Goal: Task Accomplishment & Management: Manage account settings

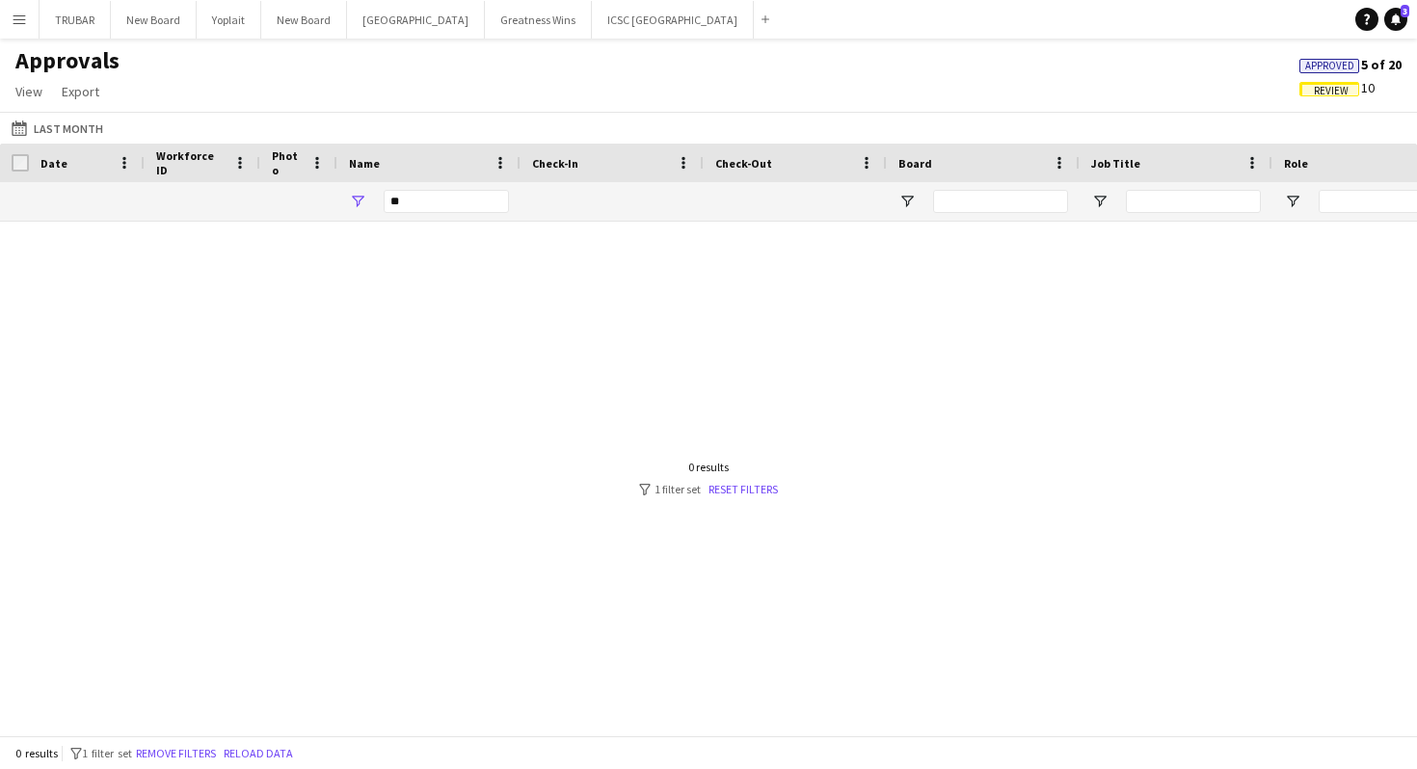
type input "*"
click at [15, 19] on app-icon "Menu" at bounding box center [19, 19] width 15 height 15
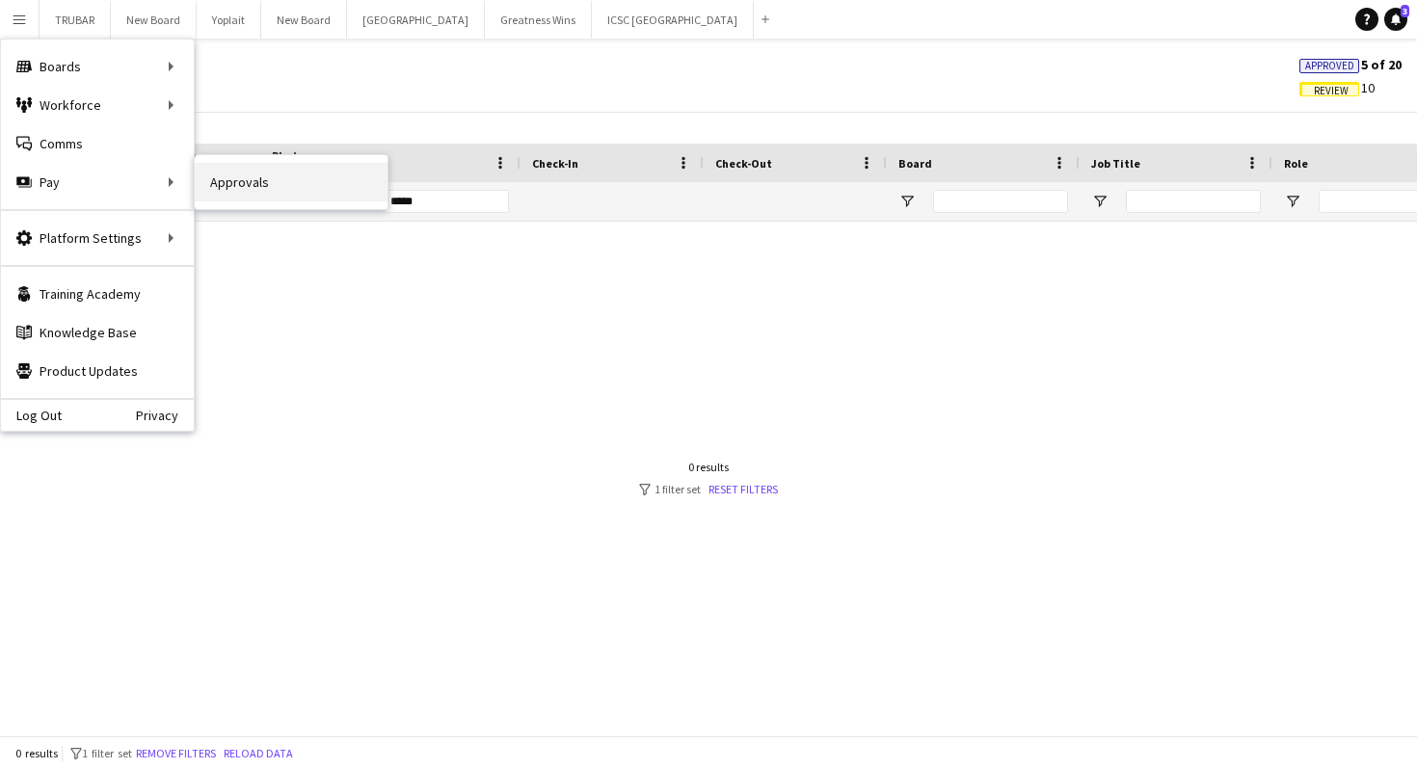
click at [238, 191] on link "Approvals" at bounding box center [291, 182] width 193 height 39
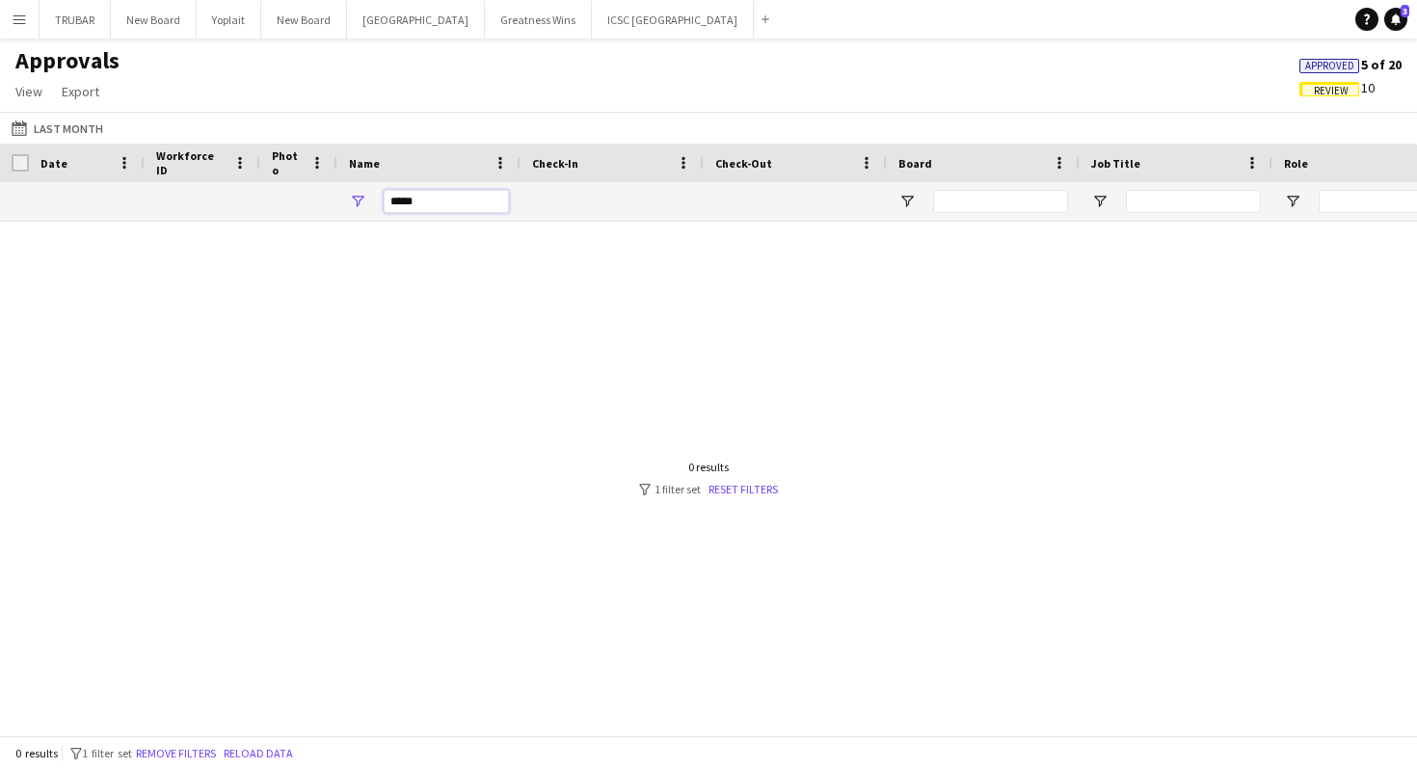
click at [470, 192] on input "*****" at bounding box center [446, 201] width 125 height 23
type input "*"
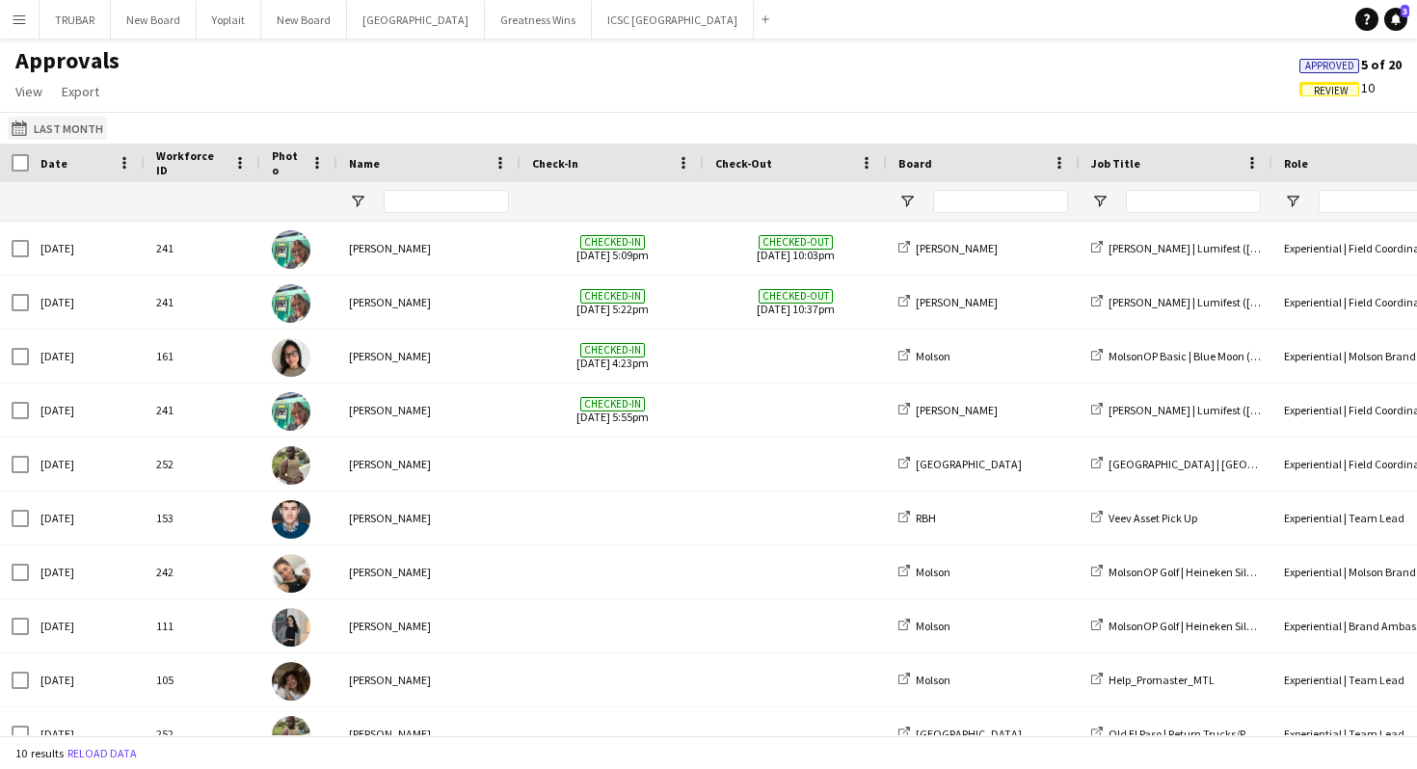
click at [77, 118] on button "Last Month Last Month" at bounding box center [57, 128] width 99 height 23
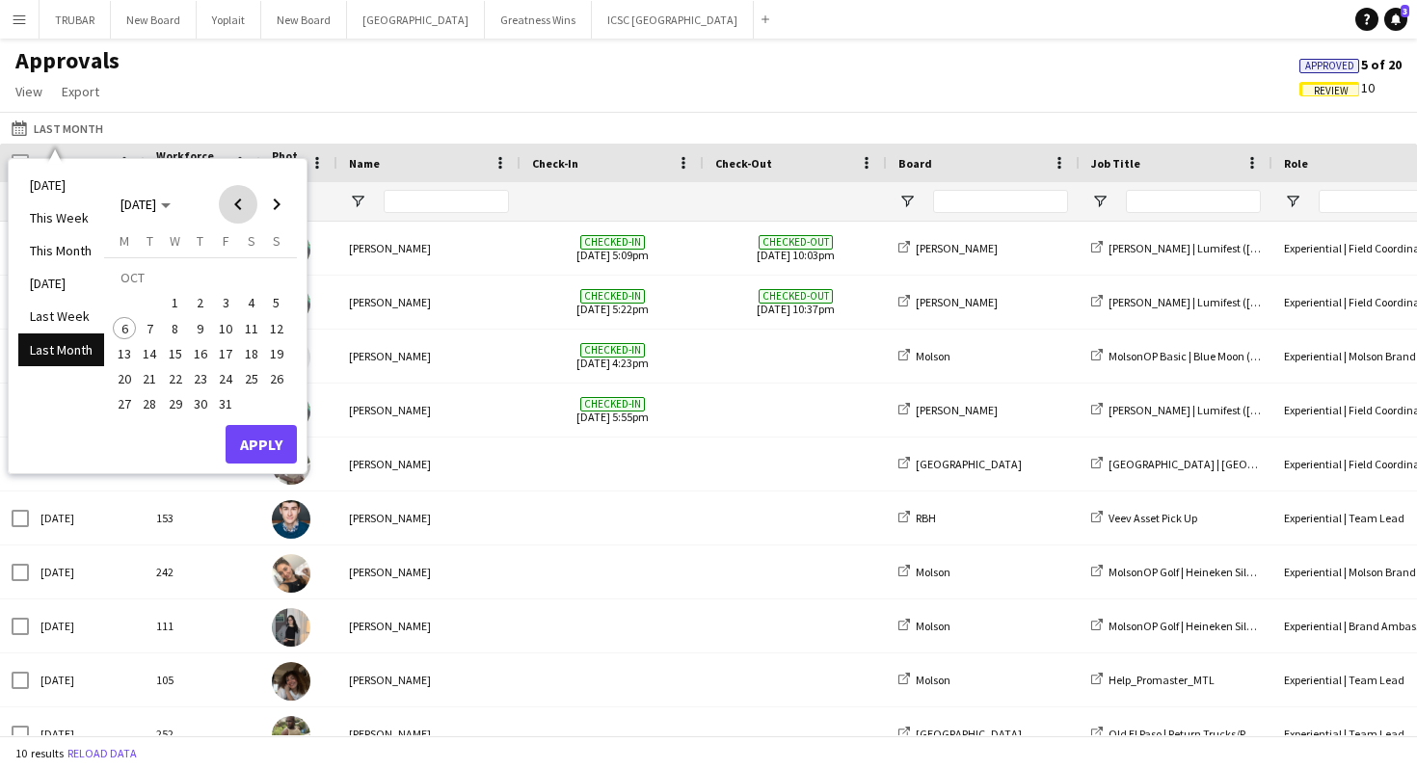
click at [240, 213] on span "Previous month" at bounding box center [238, 204] width 39 height 39
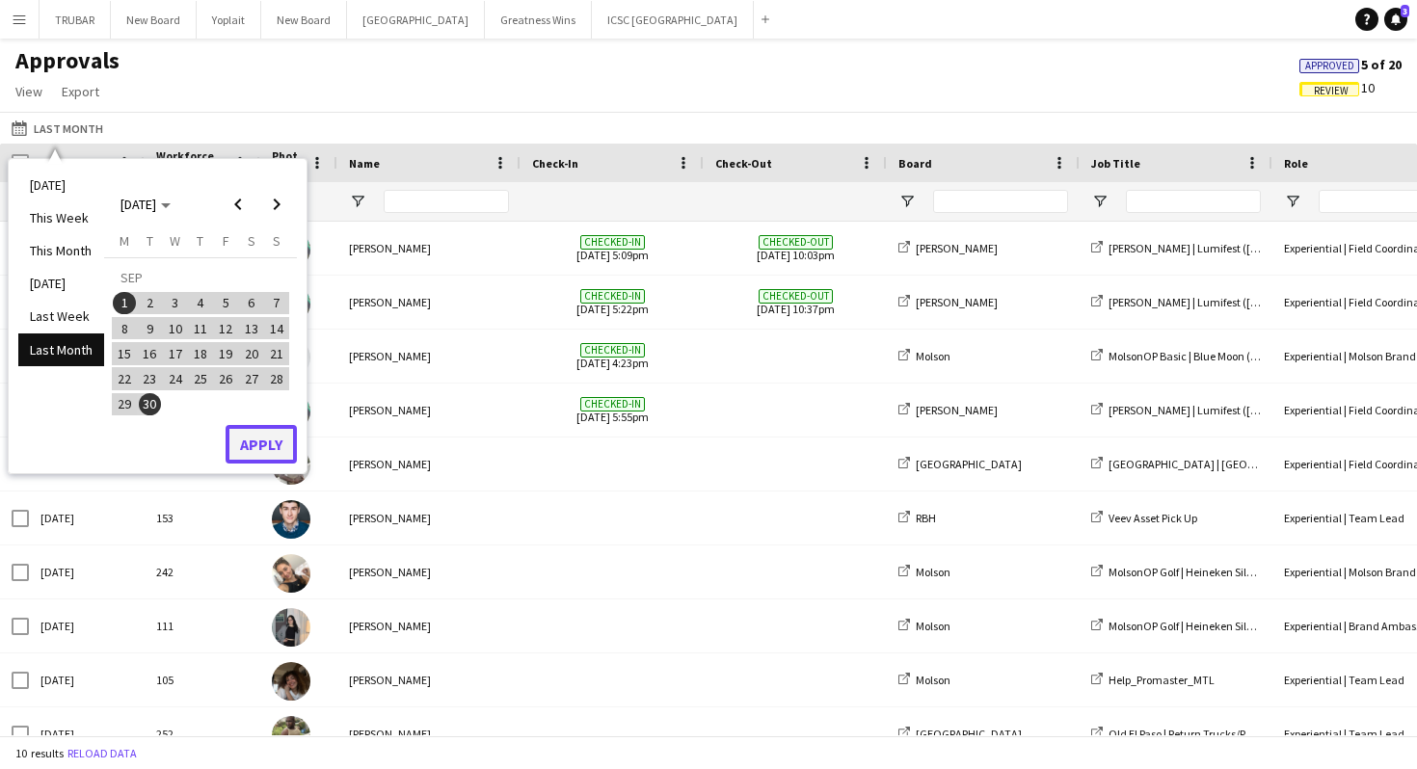
click at [252, 442] on button "Apply" at bounding box center [261, 444] width 71 height 39
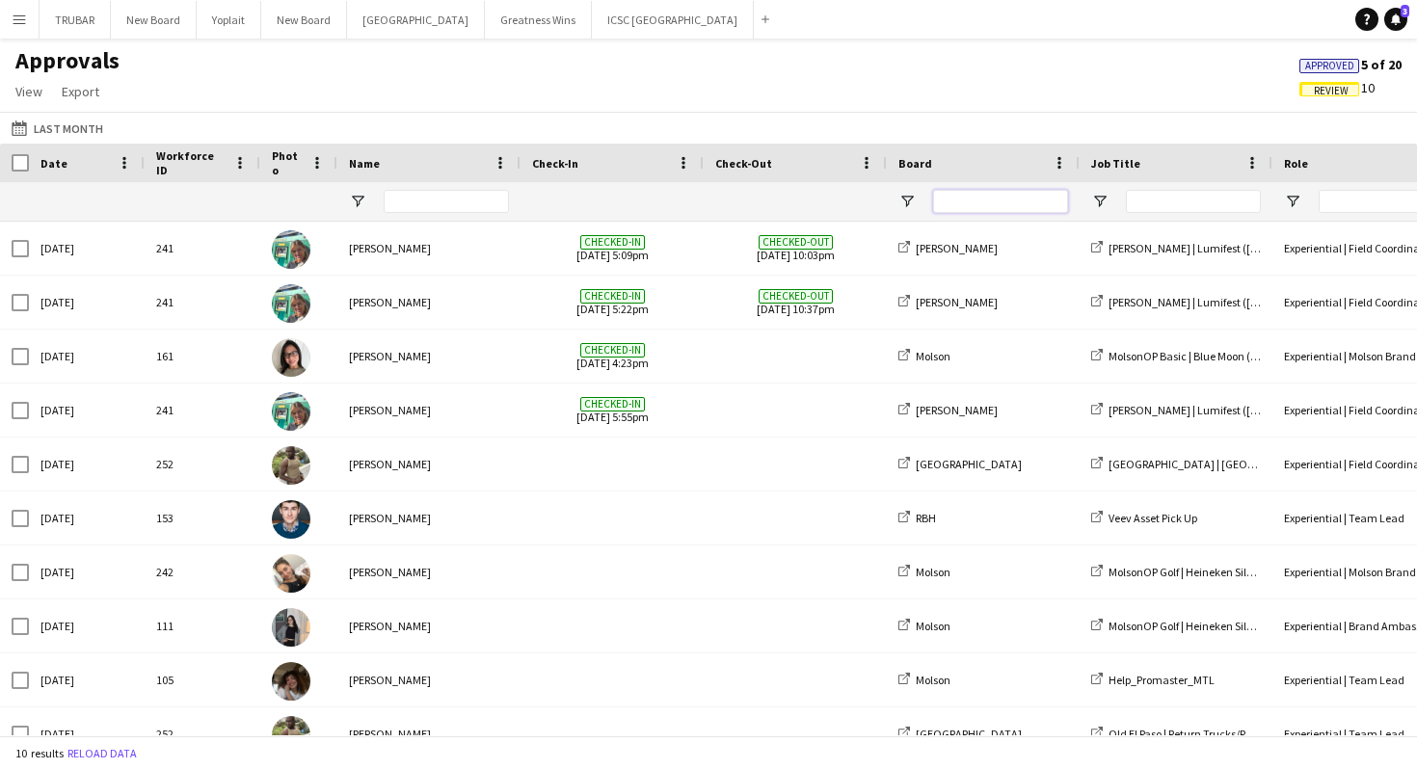
click at [1028, 202] on input "Board Filter Input" at bounding box center [1000, 201] width 135 height 23
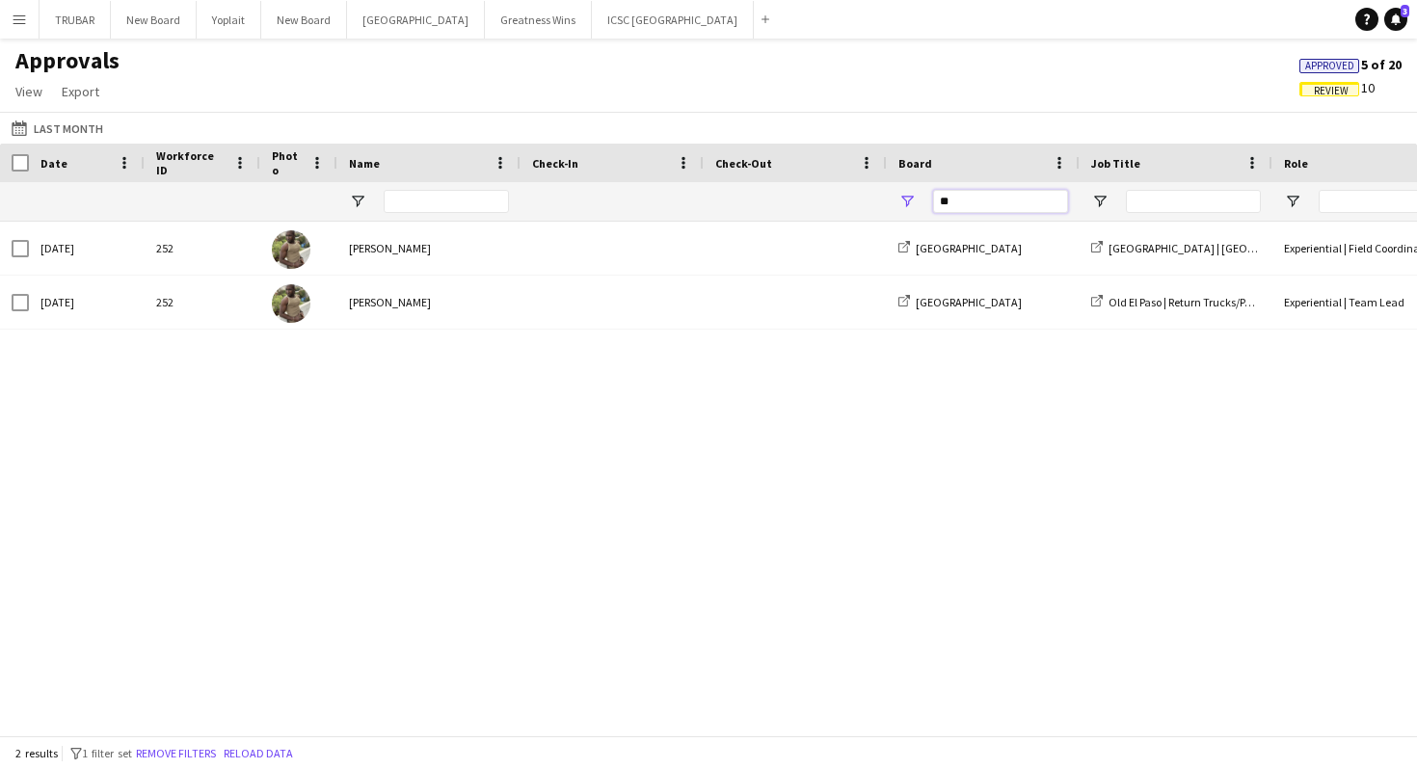
type input "*"
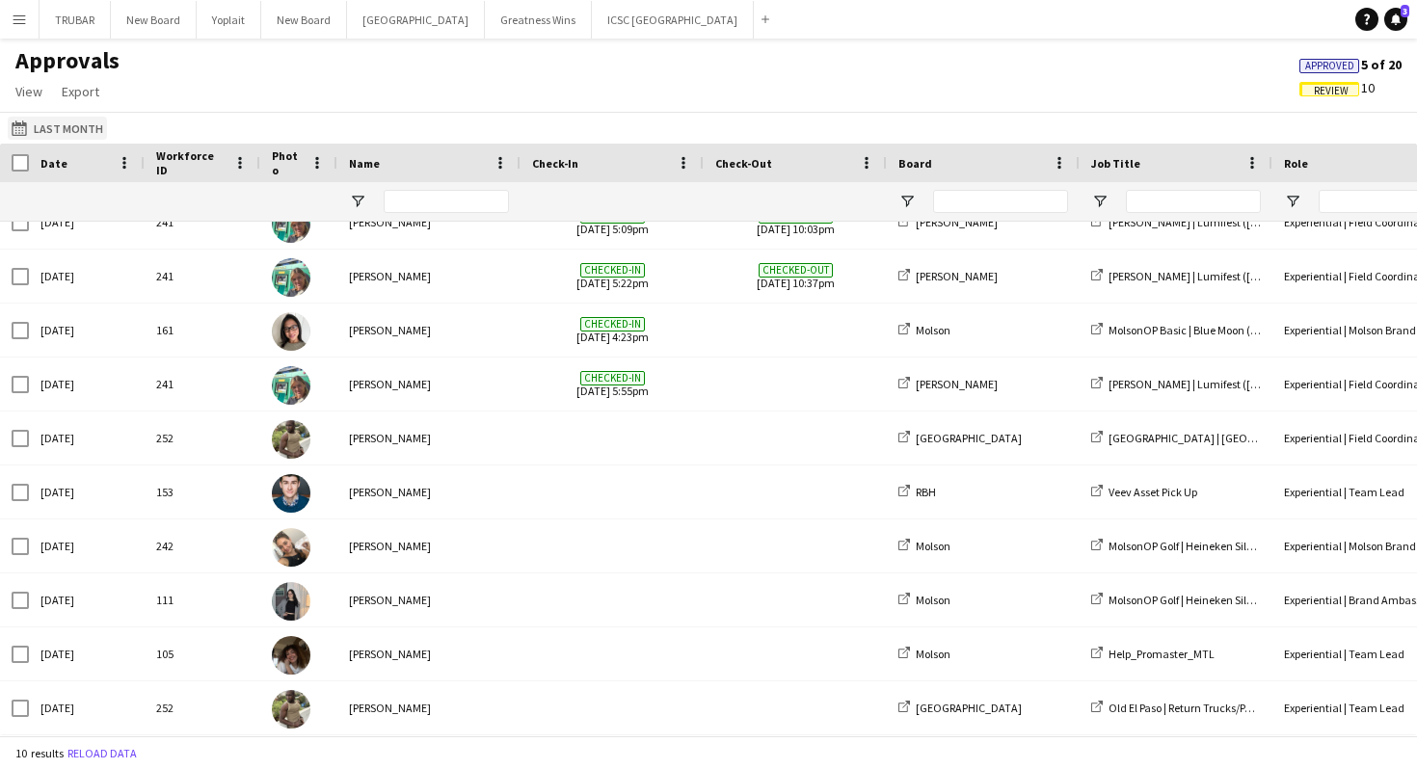
click at [58, 124] on button "Last Month Last Month" at bounding box center [57, 128] width 99 height 23
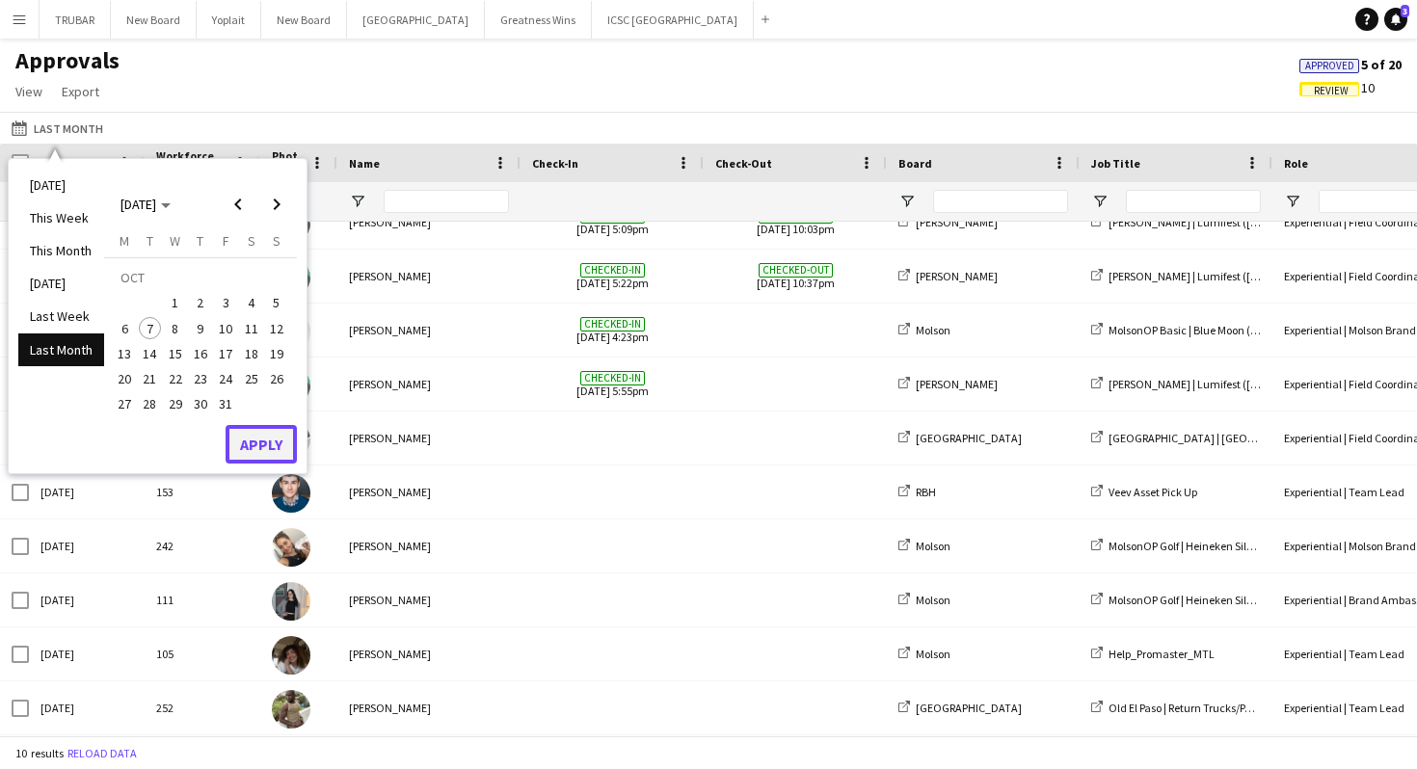
click at [257, 429] on button "Apply" at bounding box center [261, 444] width 71 height 39
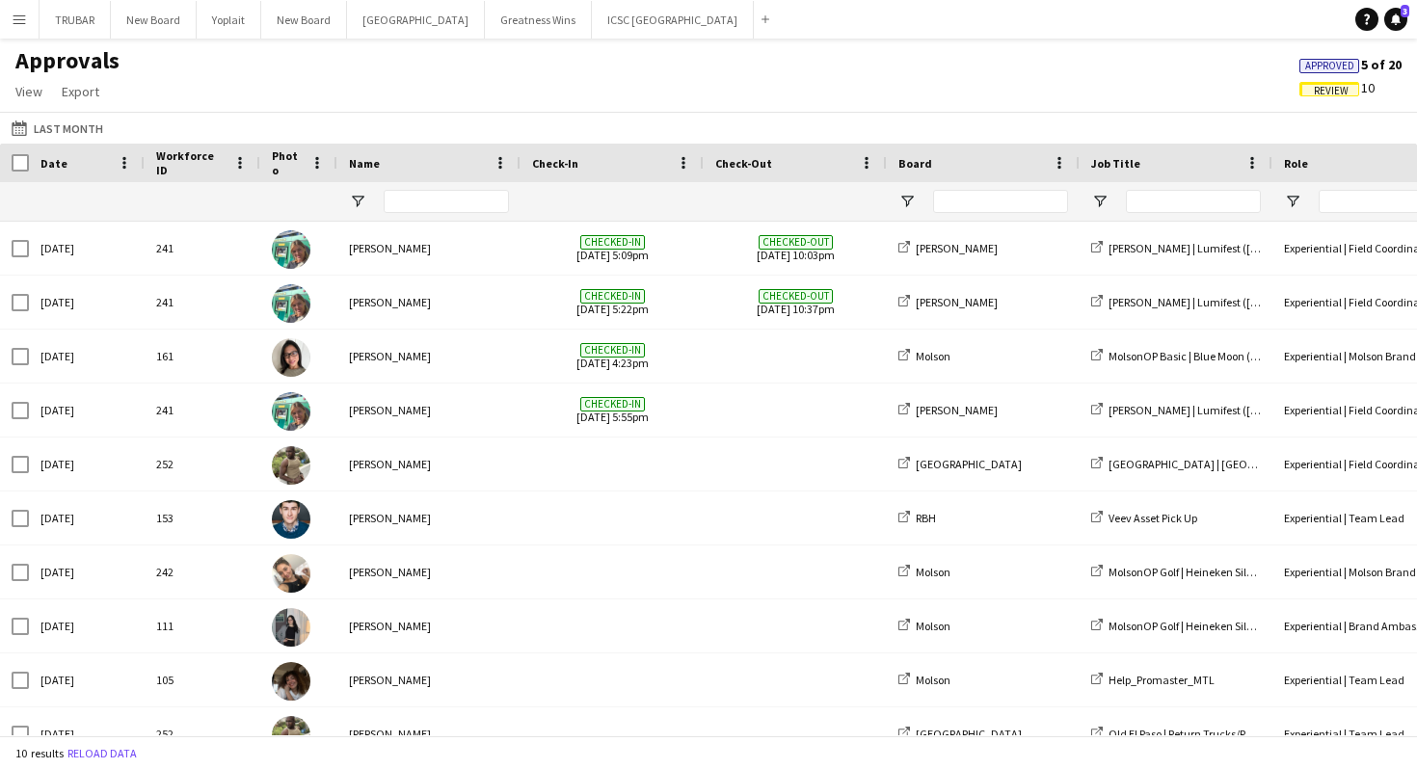
click at [68, 160] on div "Date" at bounding box center [74, 162] width 69 height 29
click at [78, 126] on button "Last Month Last Month" at bounding box center [57, 128] width 99 height 23
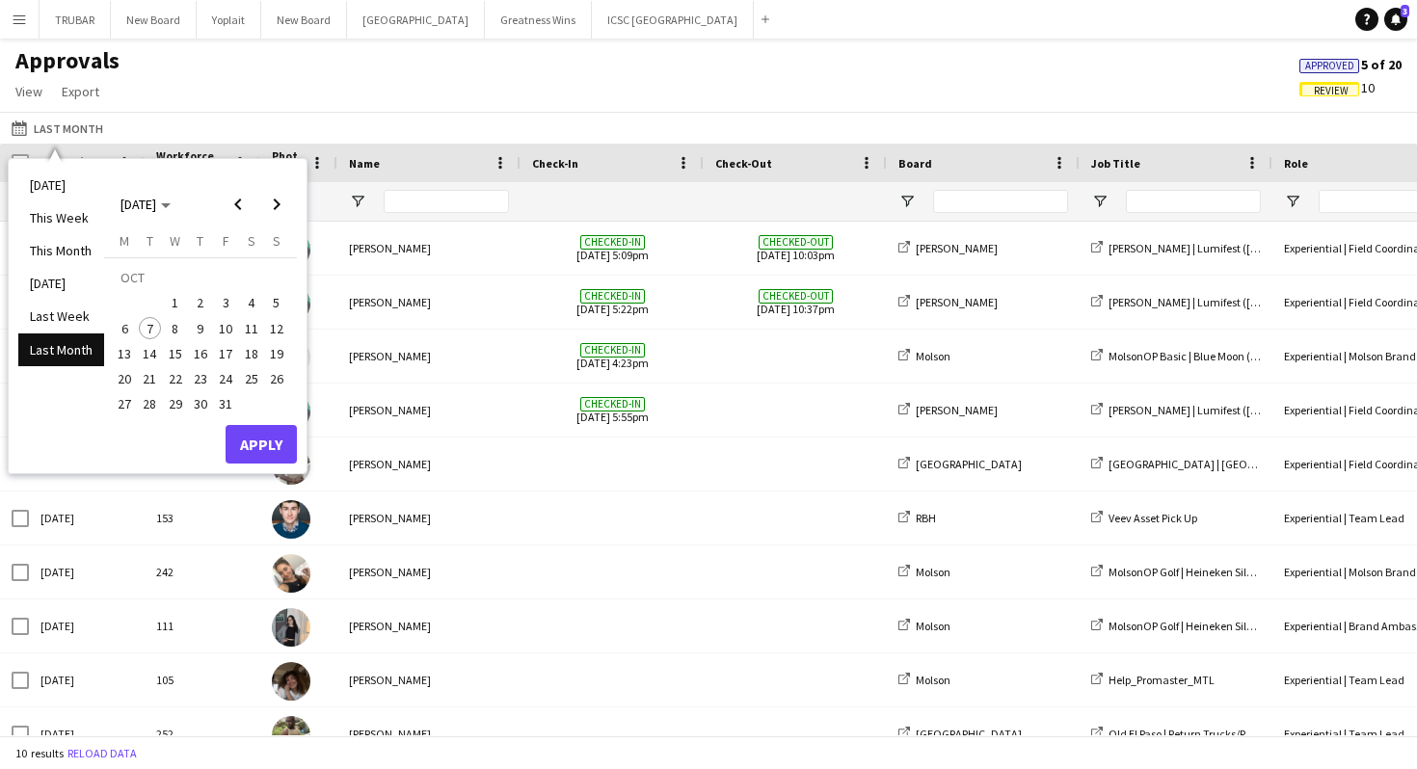
click at [127, 403] on span "27" at bounding box center [124, 404] width 23 height 23
click at [239, 441] on button "Apply" at bounding box center [261, 444] width 71 height 39
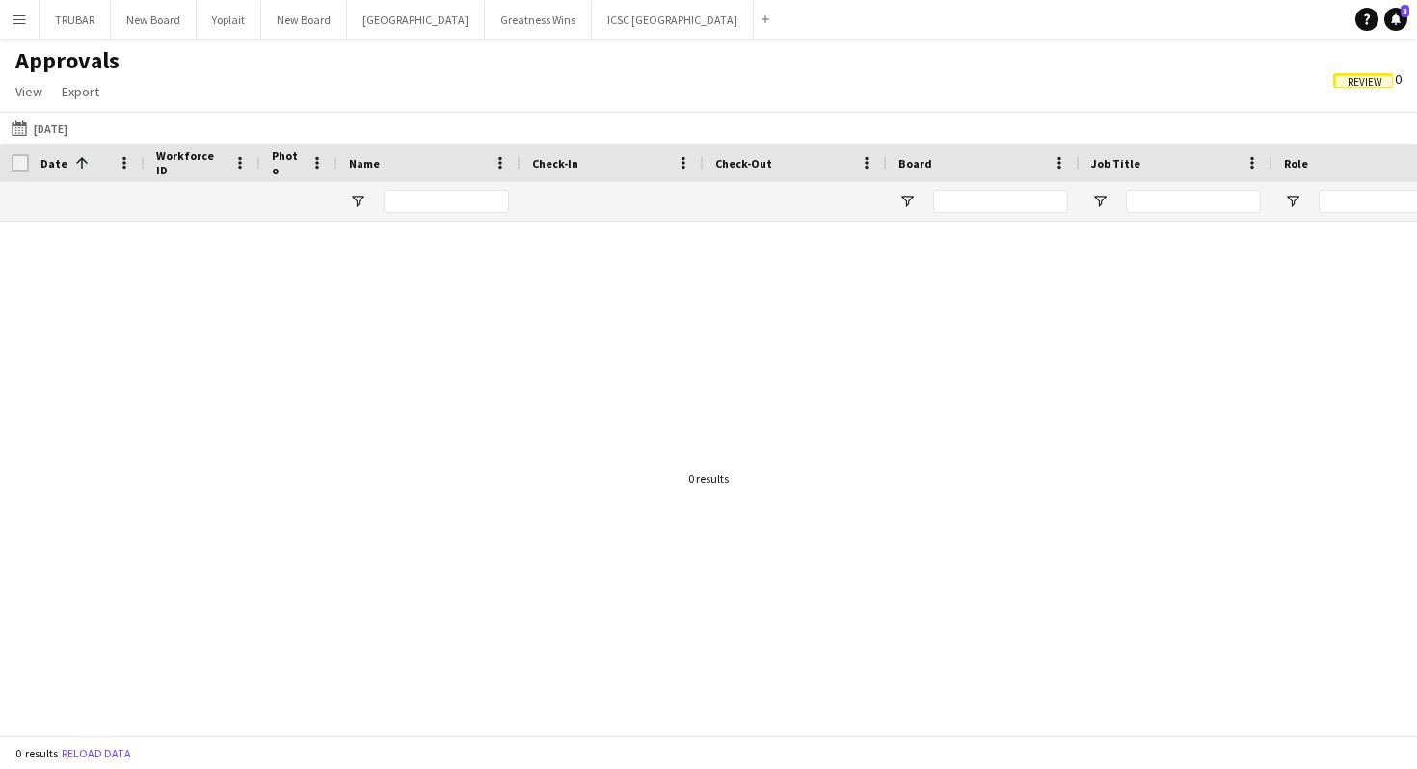
click at [1365, 84] on span "Review" at bounding box center [1364, 82] width 35 height 13
click at [10, 27] on button "Menu" at bounding box center [19, 19] width 39 height 39
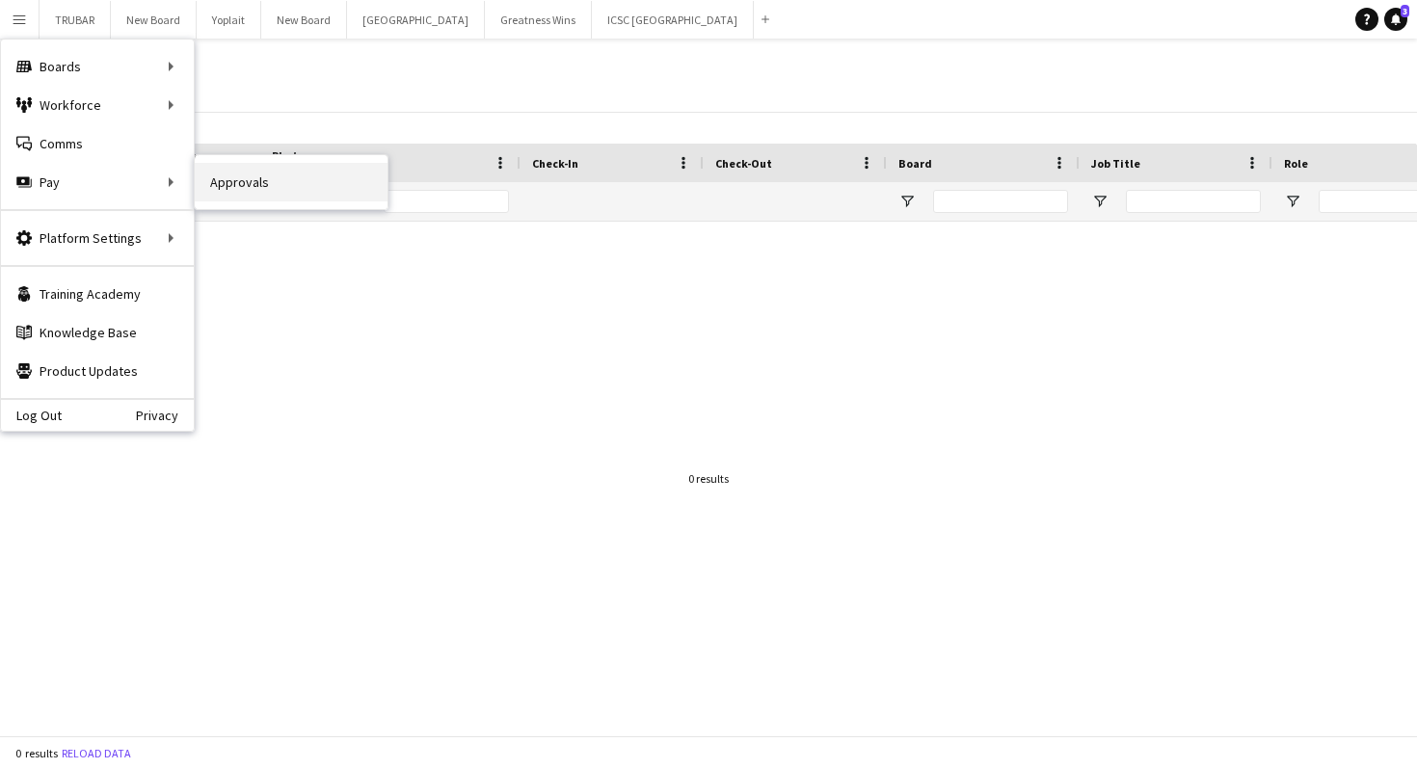
click at [265, 185] on link "Approvals" at bounding box center [291, 182] width 193 height 39
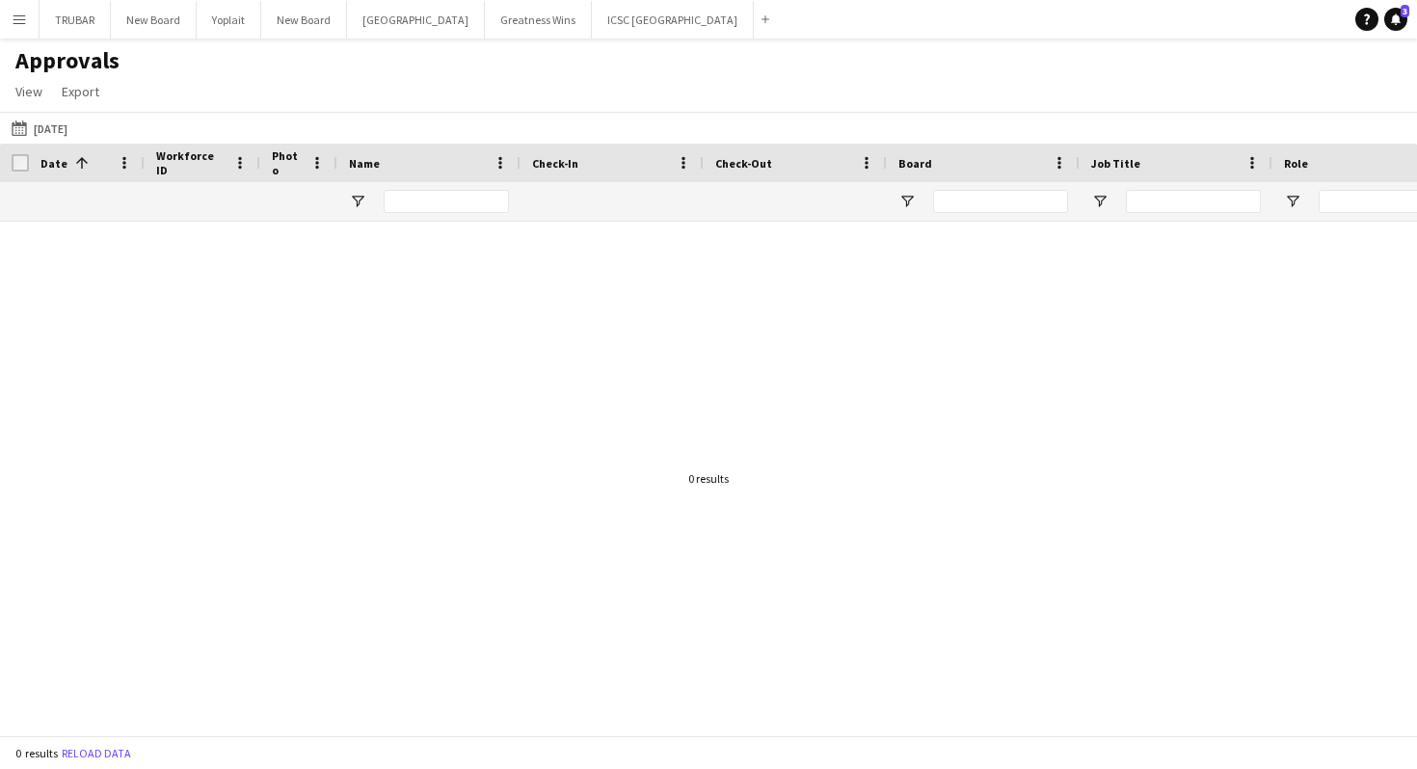
click at [26, 22] on app-icon "Menu" at bounding box center [19, 19] width 15 height 15
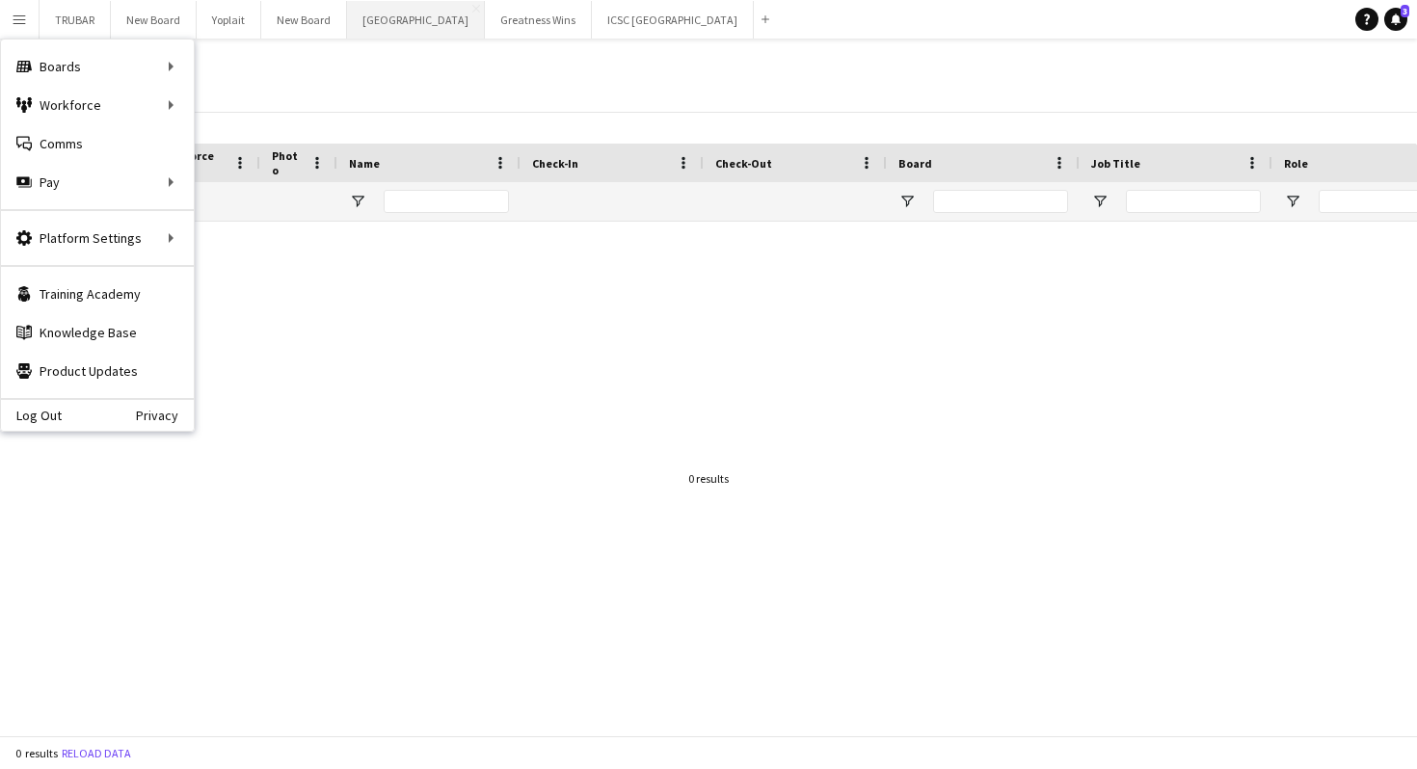
click at [404, 26] on button "Old El Paso Close" at bounding box center [416, 20] width 138 height 38
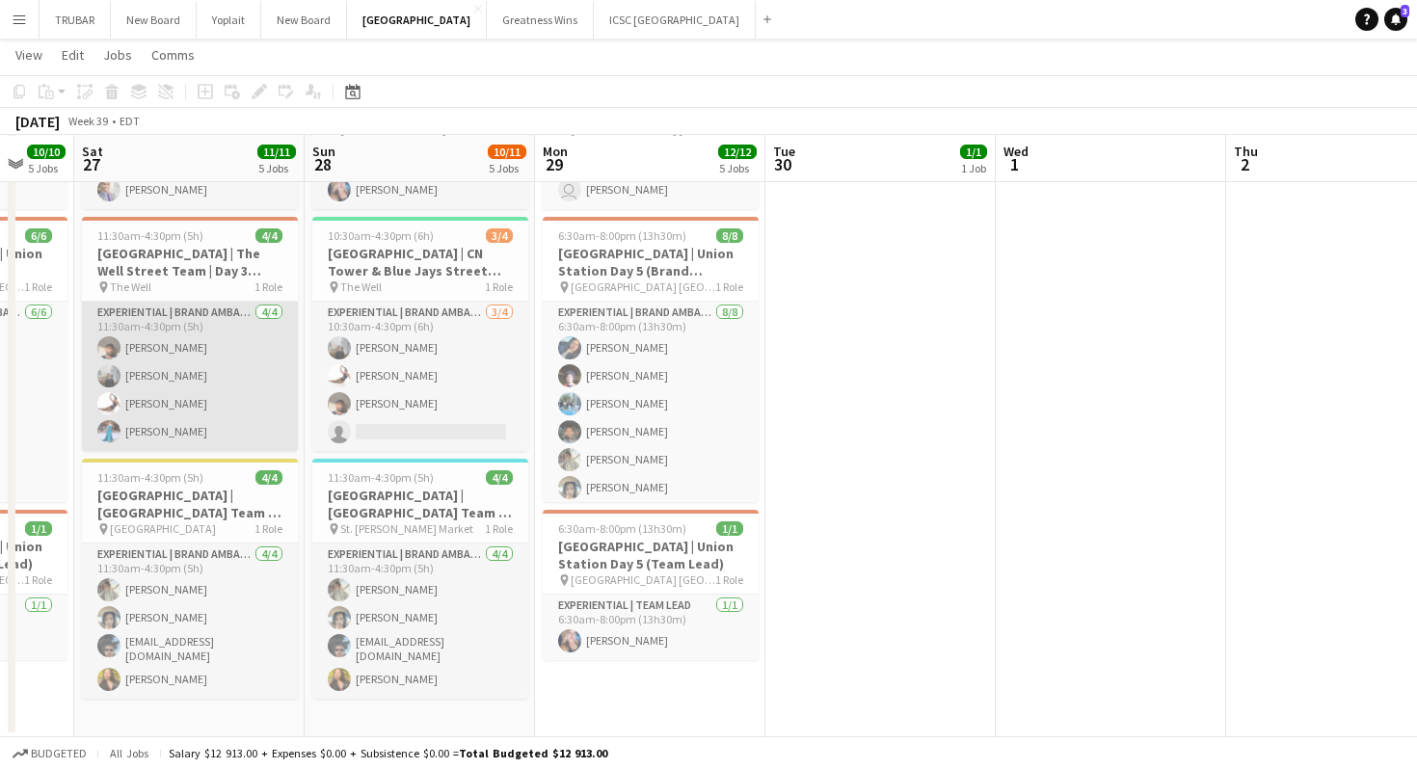
click at [165, 436] on app-card-role "Experiential | Brand Ambassador 4/4 11:30am-4:30pm (5h) Amandeep Singh Bhuvnesh…" at bounding box center [190, 376] width 216 height 149
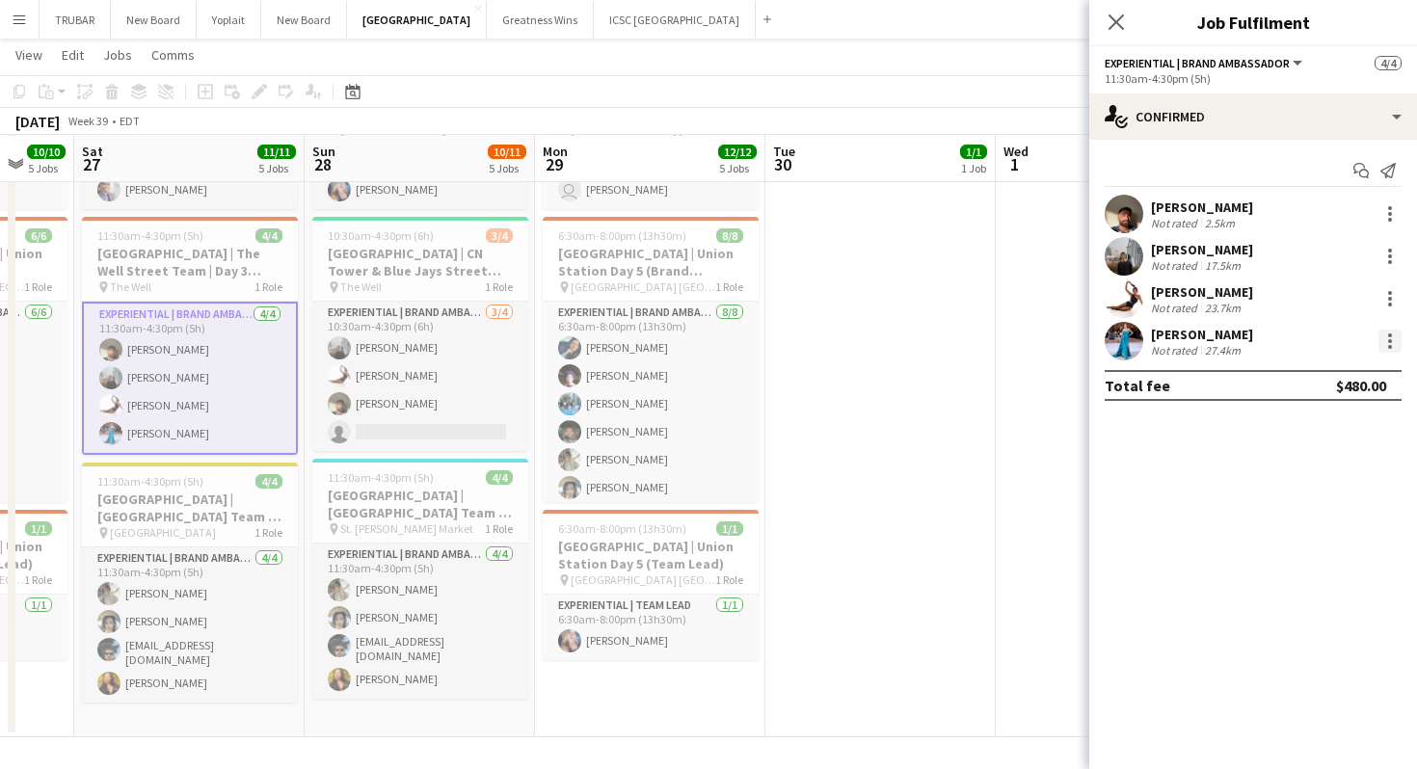
click at [1391, 343] on div at bounding box center [1389, 341] width 23 height 23
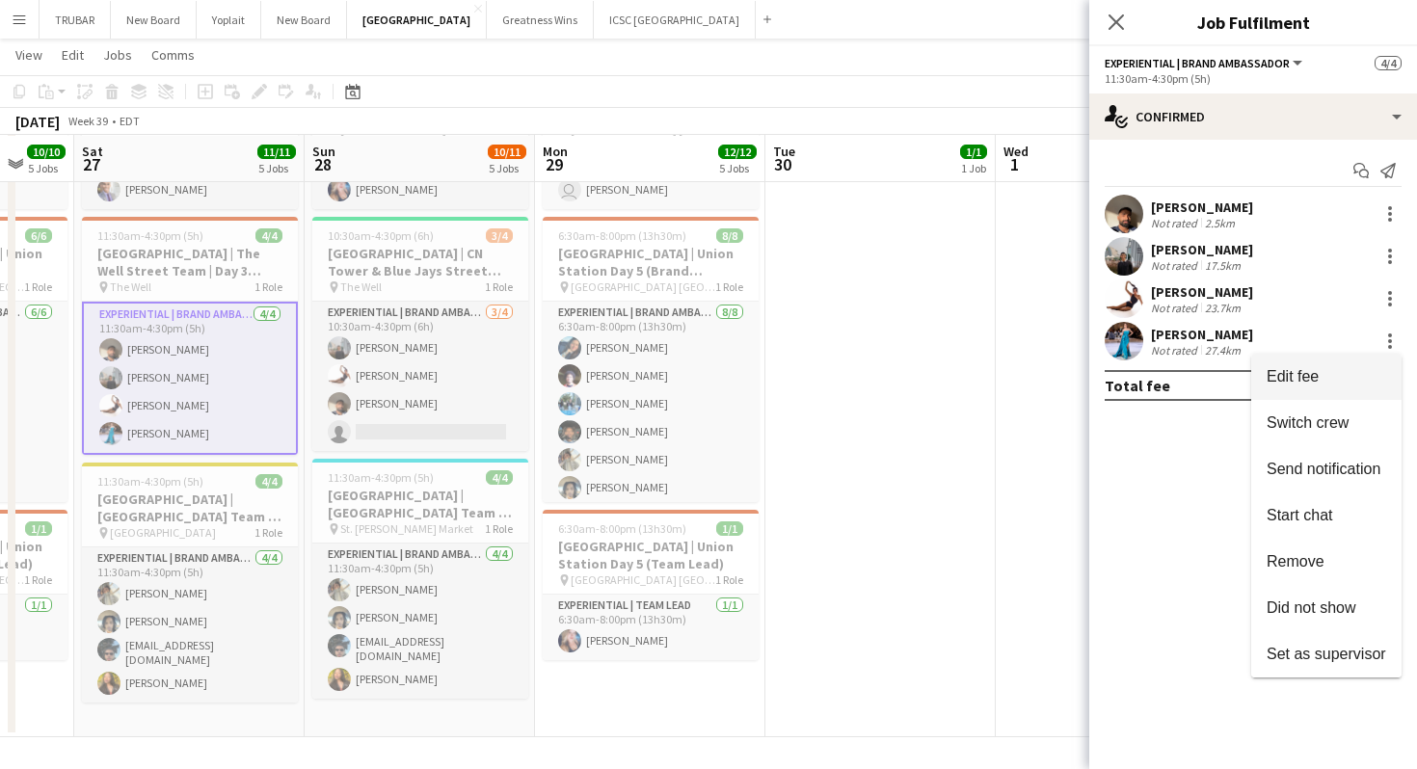
click at [1329, 365] on button "Edit fee" at bounding box center [1326, 377] width 150 height 46
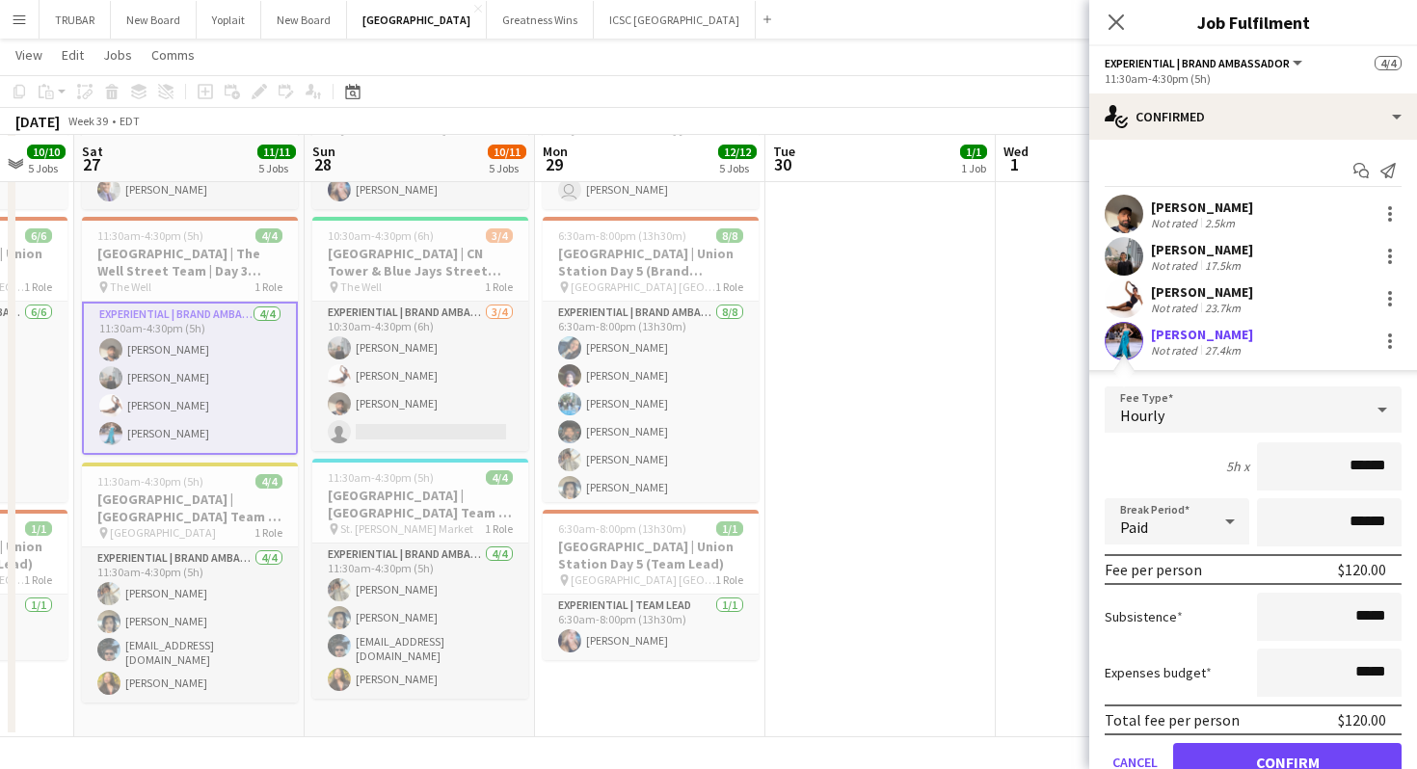
click at [1219, 423] on div "Hourly" at bounding box center [1233, 409] width 258 height 46
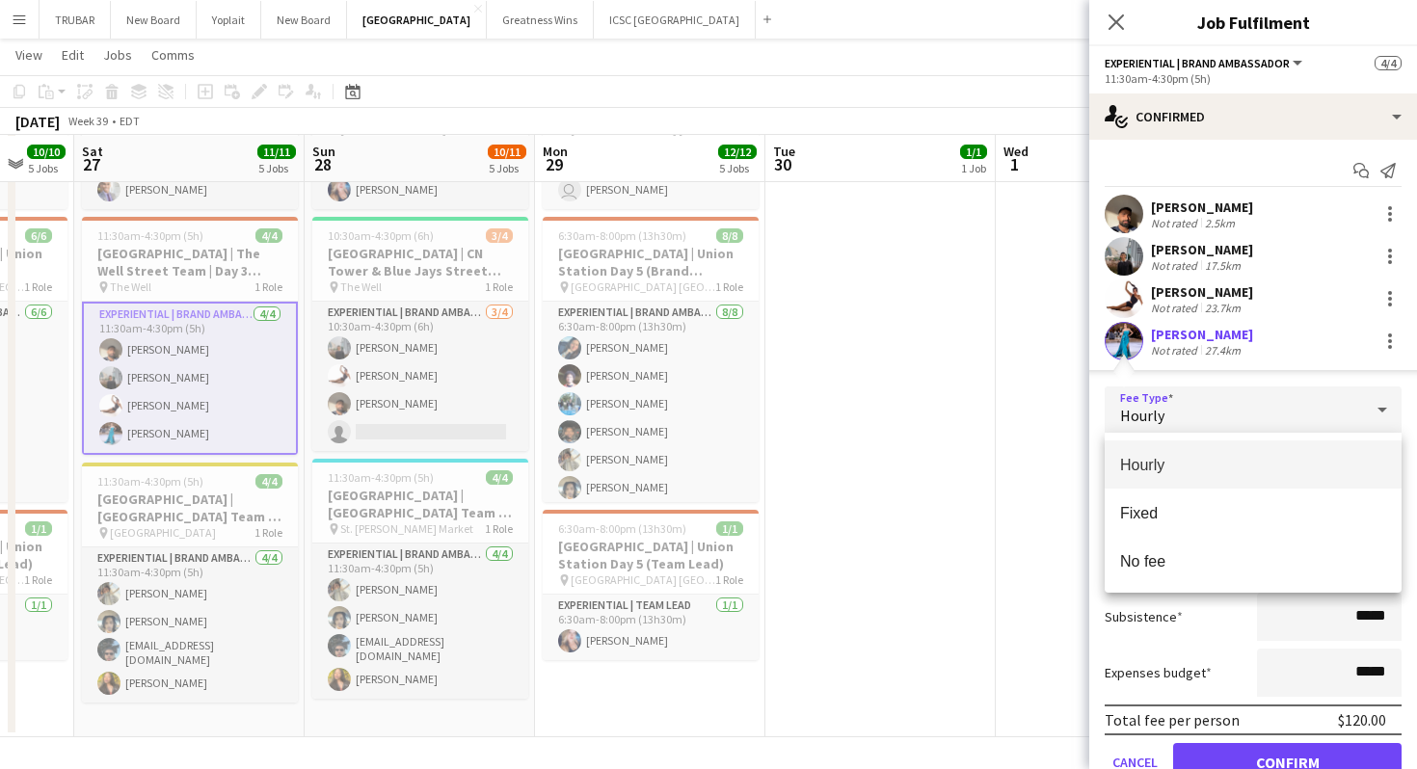
click at [1095, 376] on div at bounding box center [708, 384] width 1417 height 769
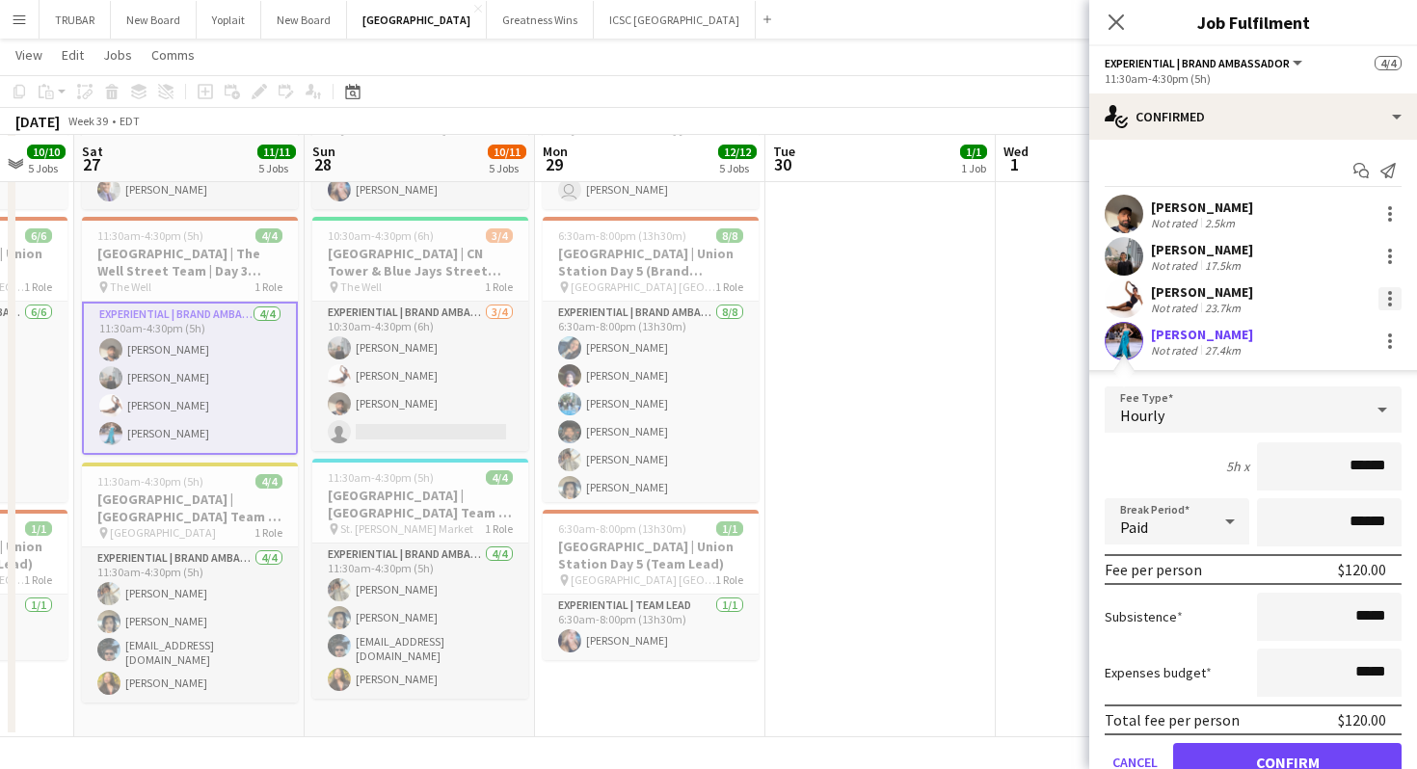
click at [1389, 303] on div at bounding box center [1390, 305] width 4 height 4
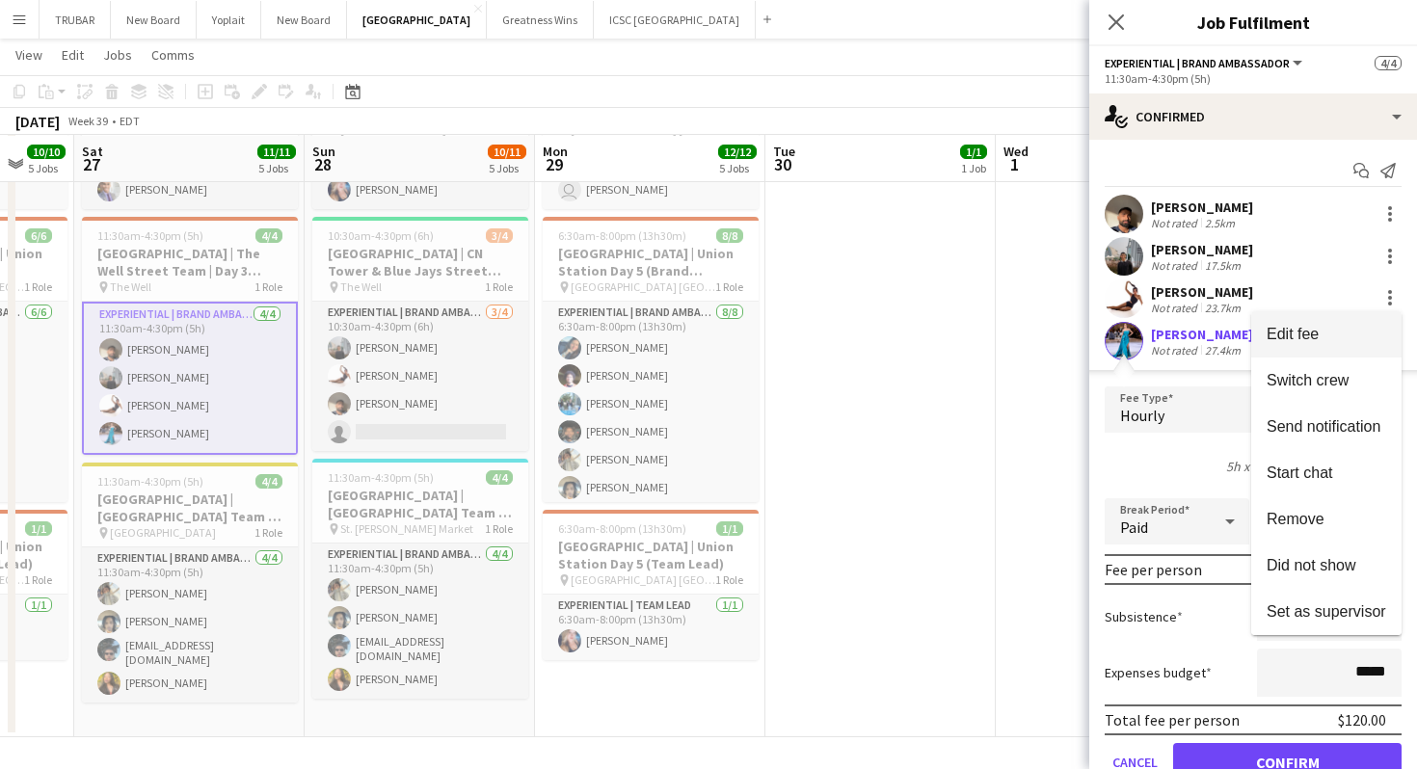
click at [1349, 332] on span "Edit fee" at bounding box center [1325, 334] width 119 height 17
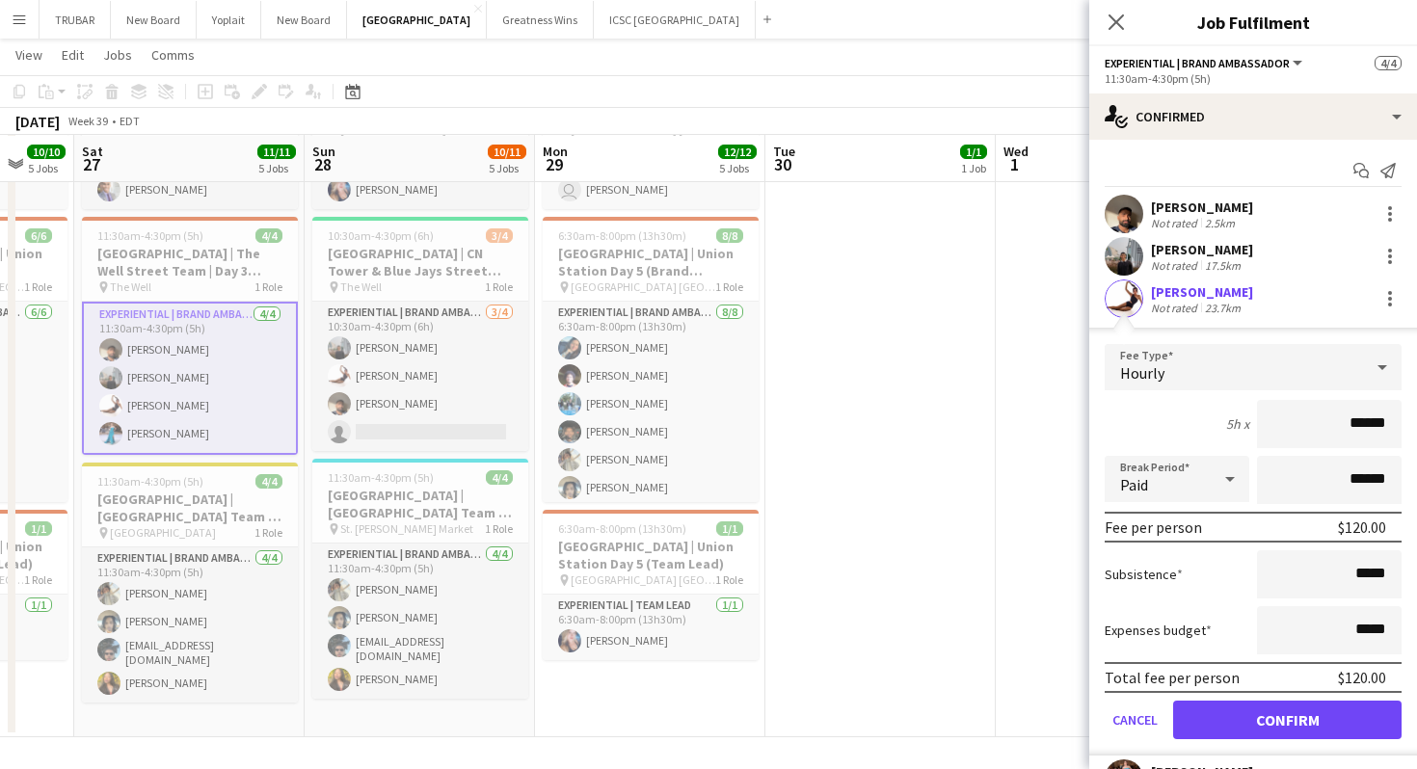
click at [1196, 388] on div "Hourly" at bounding box center [1233, 367] width 258 height 46
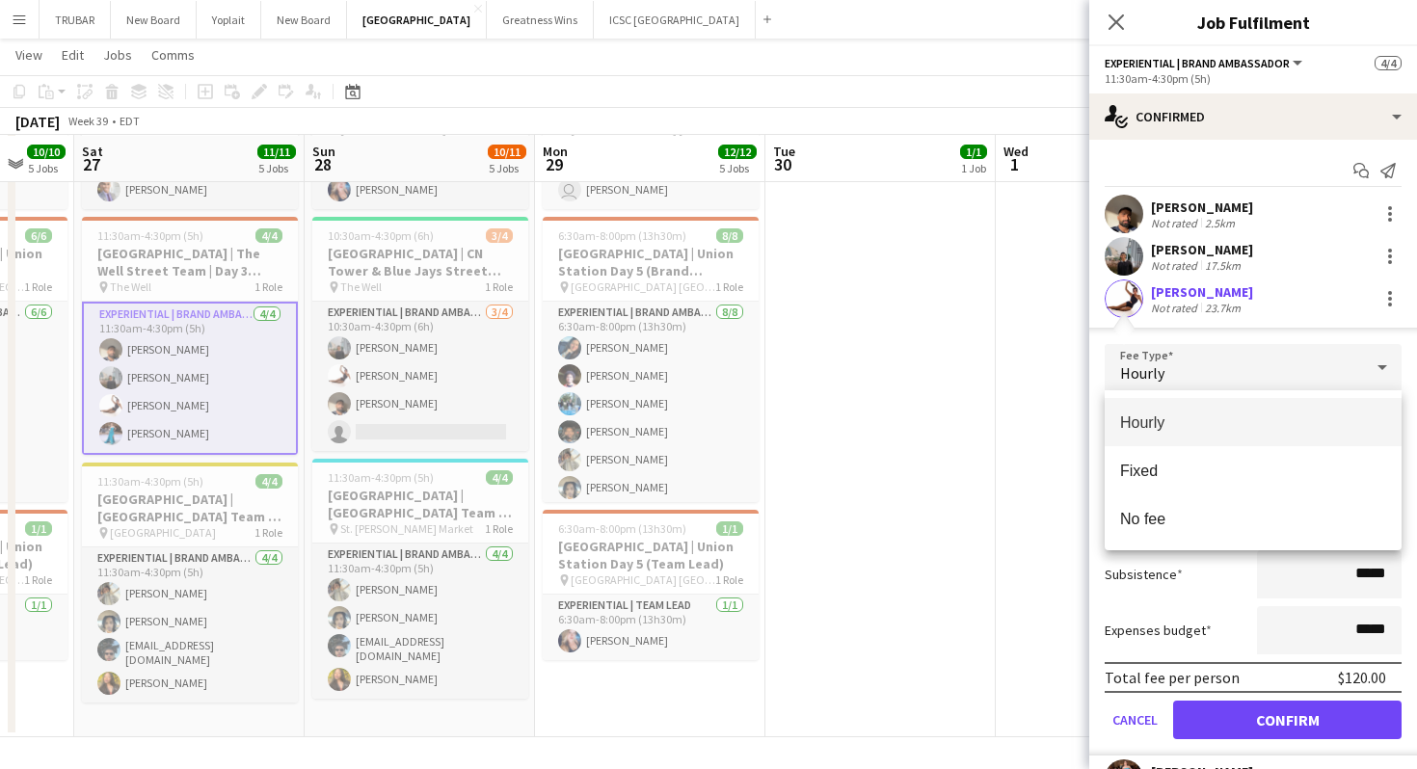
click at [1103, 337] on div at bounding box center [708, 384] width 1417 height 769
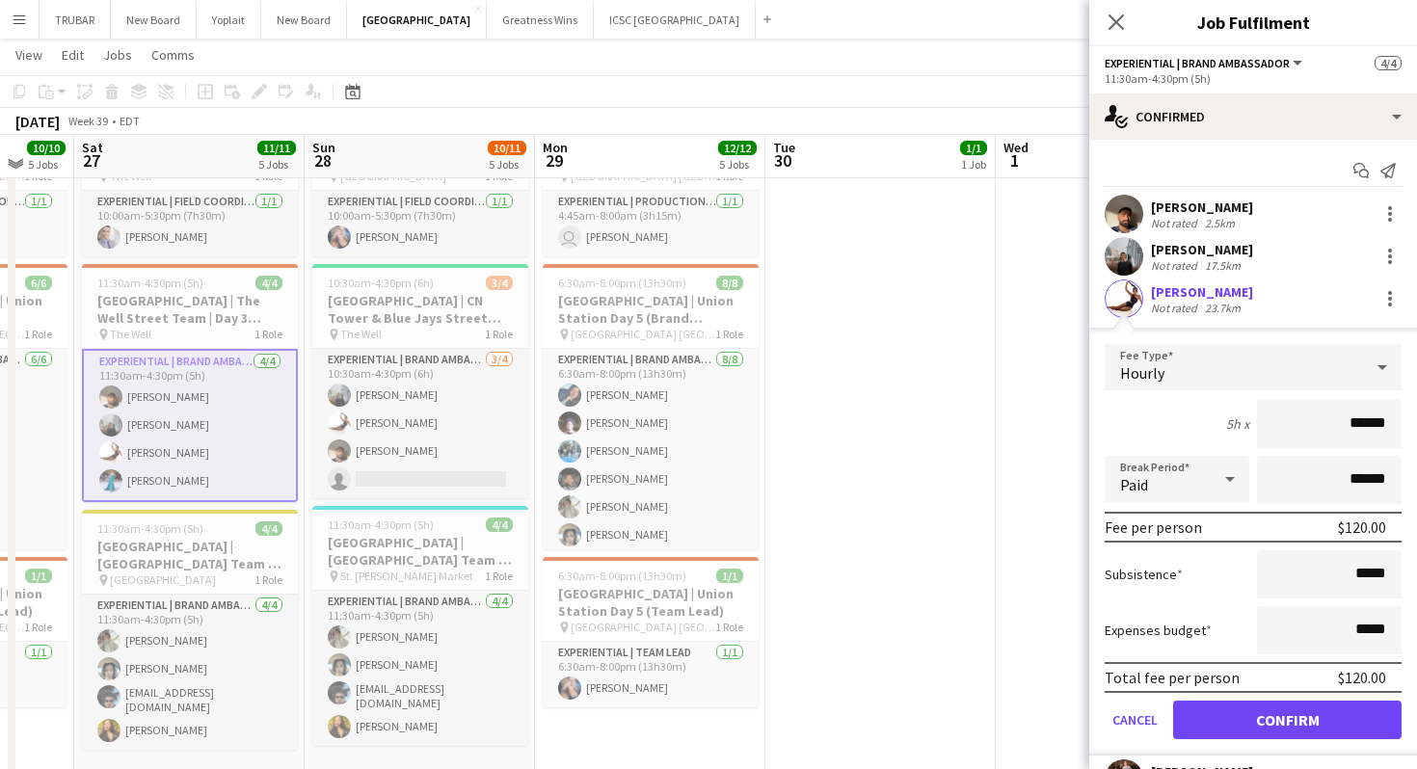
scroll to position [499, 0]
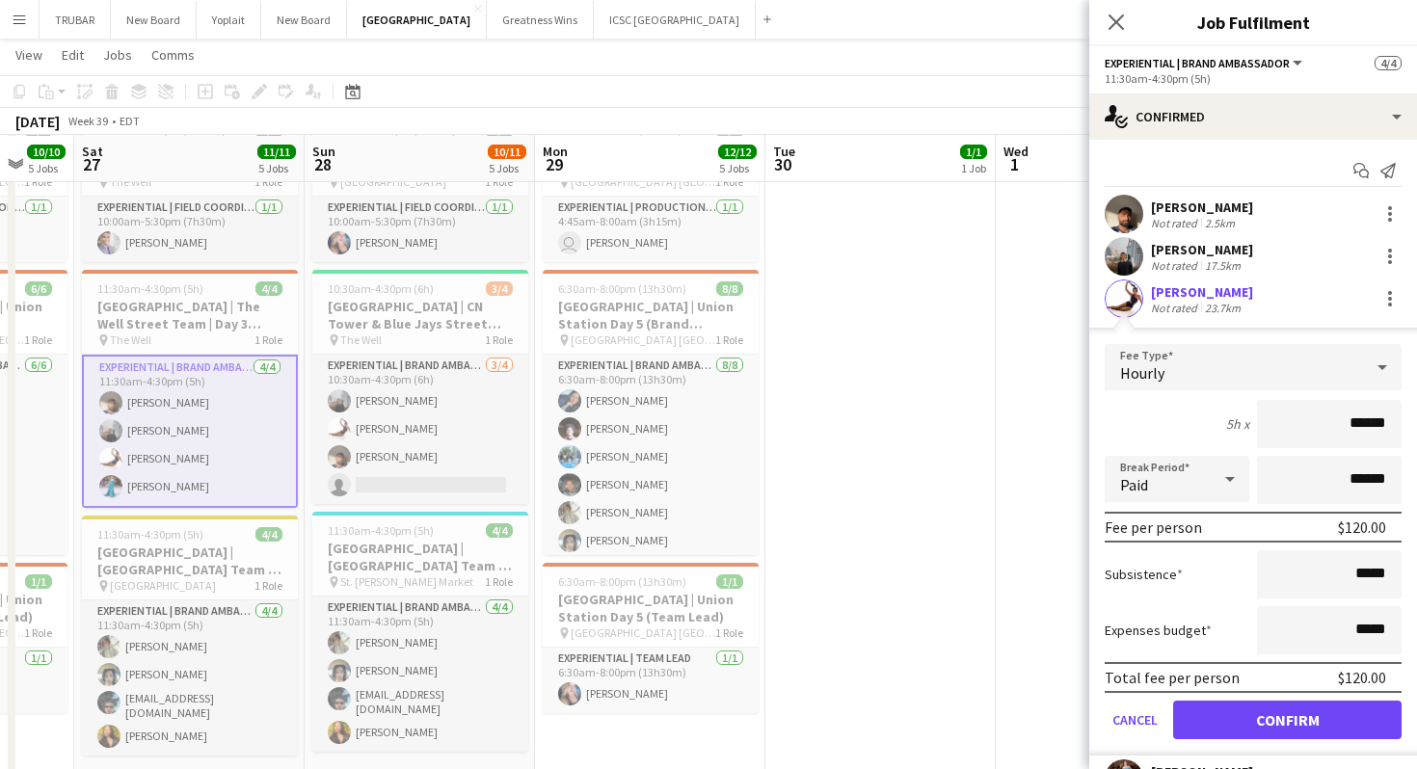
click at [1138, 172] on div "Start chat Send notification" at bounding box center [1252, 171] width 297 height 32
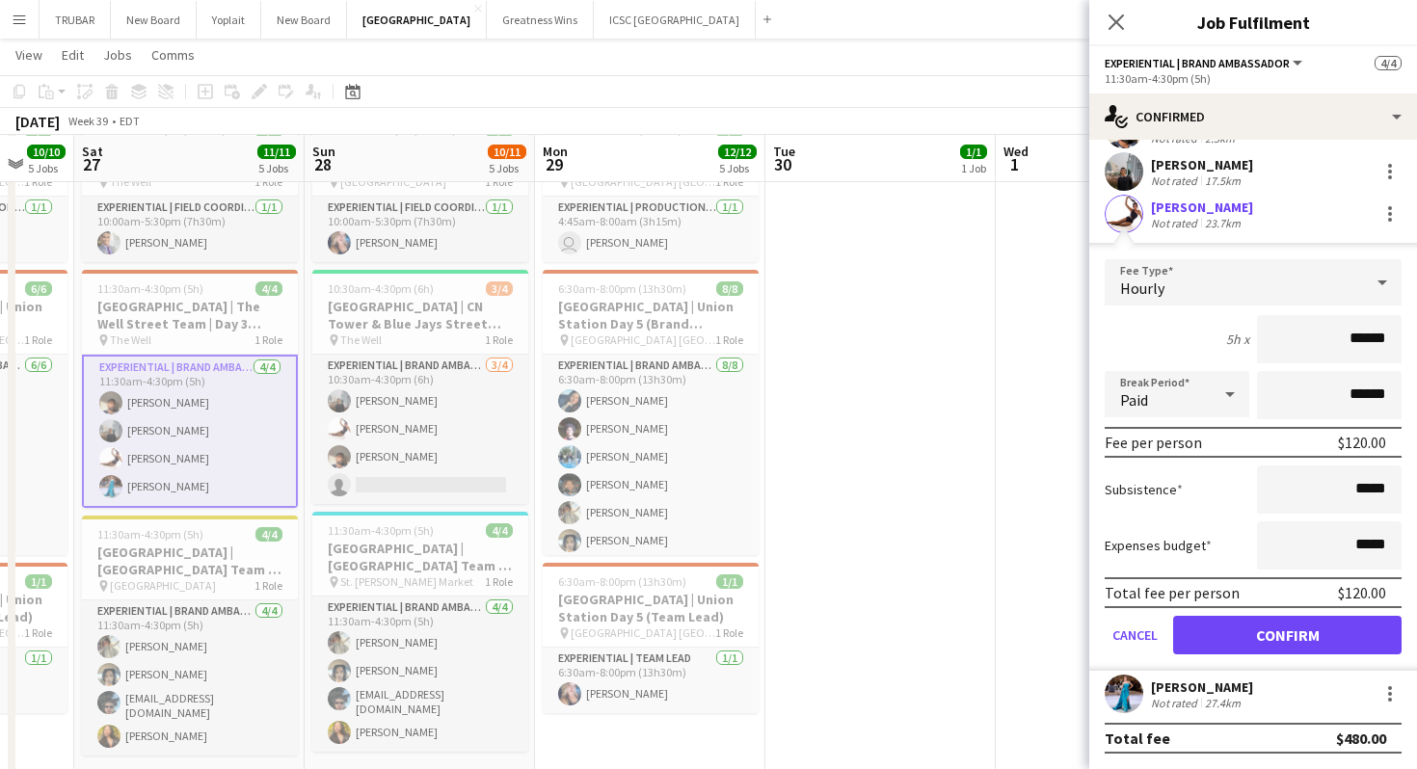
click at [1222, 698] on div "27.4km" at bounding box center [1222, 703] width 43 height 14
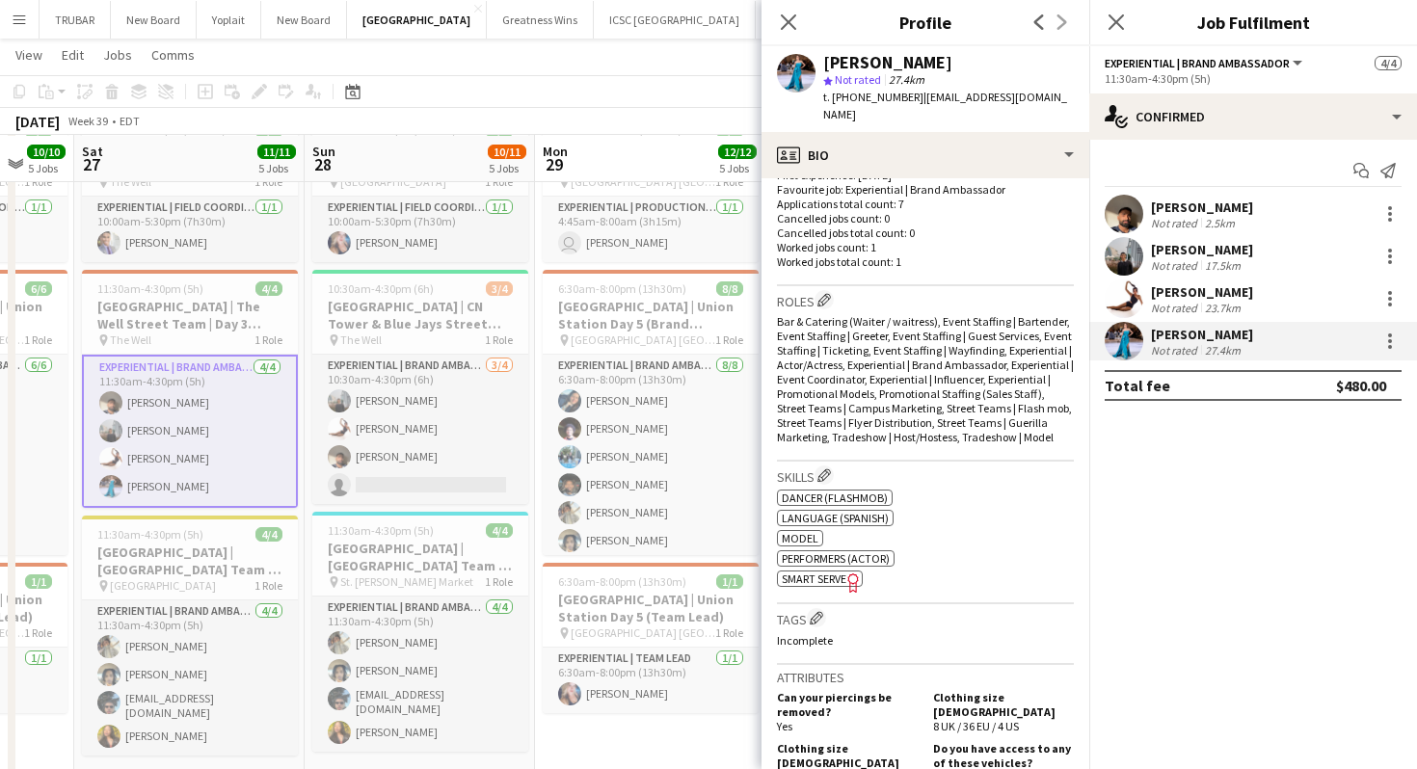
scroll to position [867, 0]
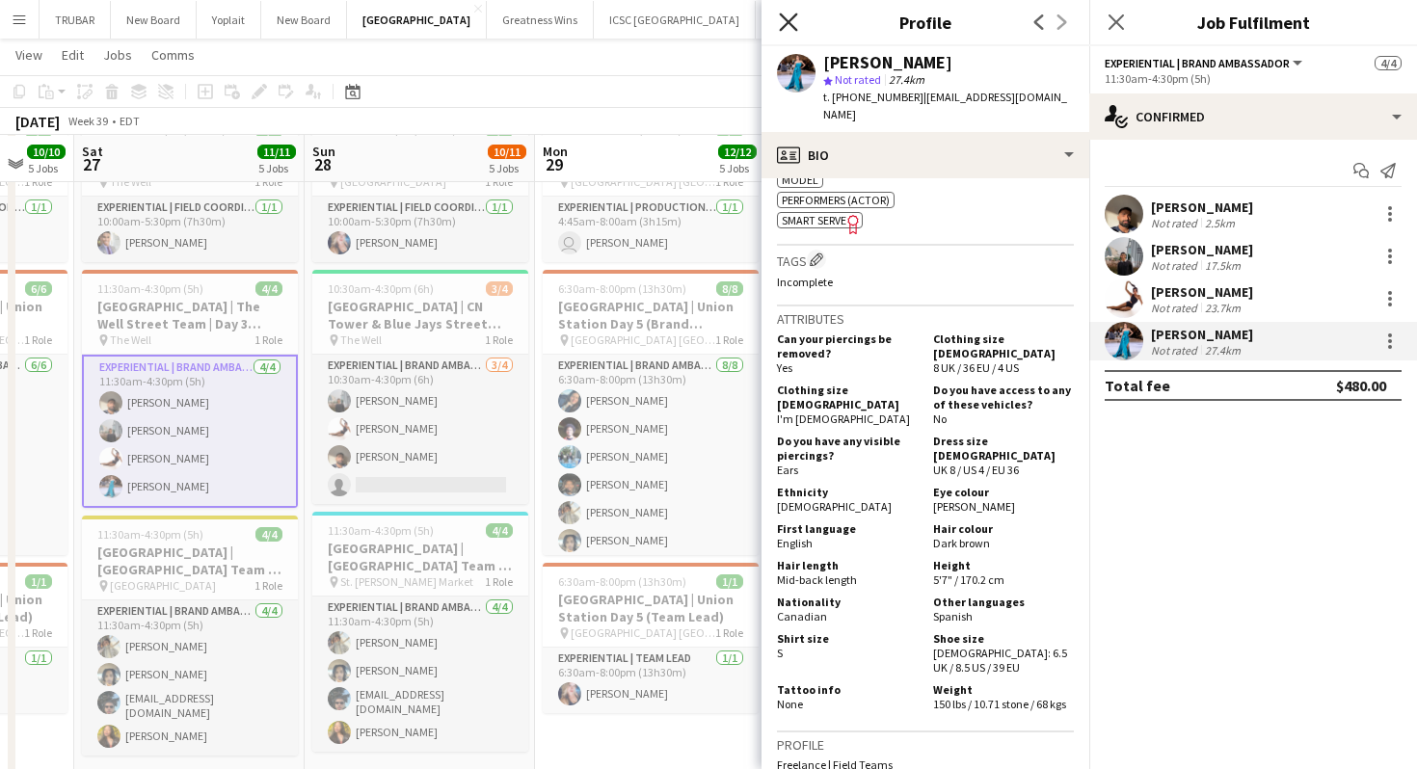
click at [785, 22] on icon at bounding box center [788, 22] width 18 height 18
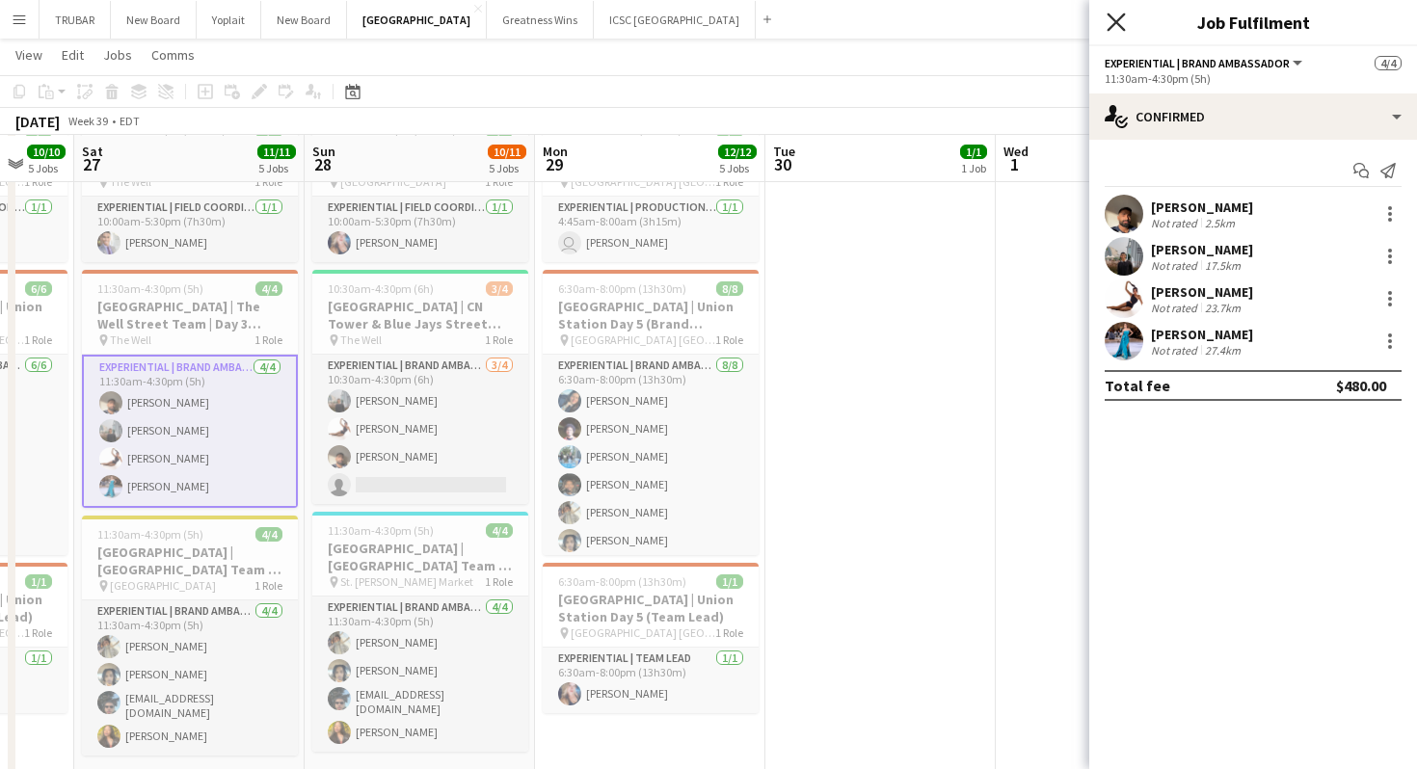
click at [1108, 28] on icon at bounding box center [1115, 22] width 18 height 18
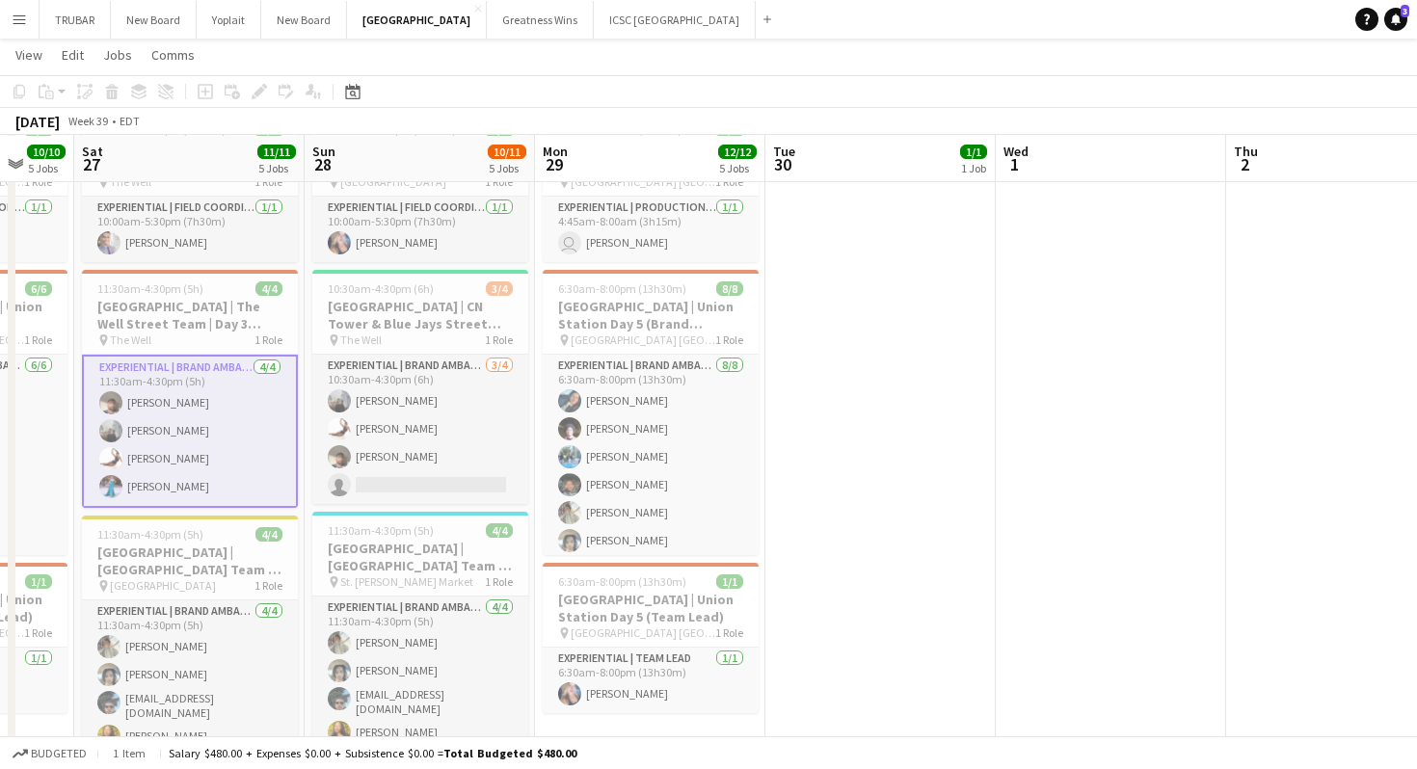
click at [200, 174] on app-board-header-date "Sat 27 11/11 5 Jobs" at bounding box center [189, 159] width 230 height 46
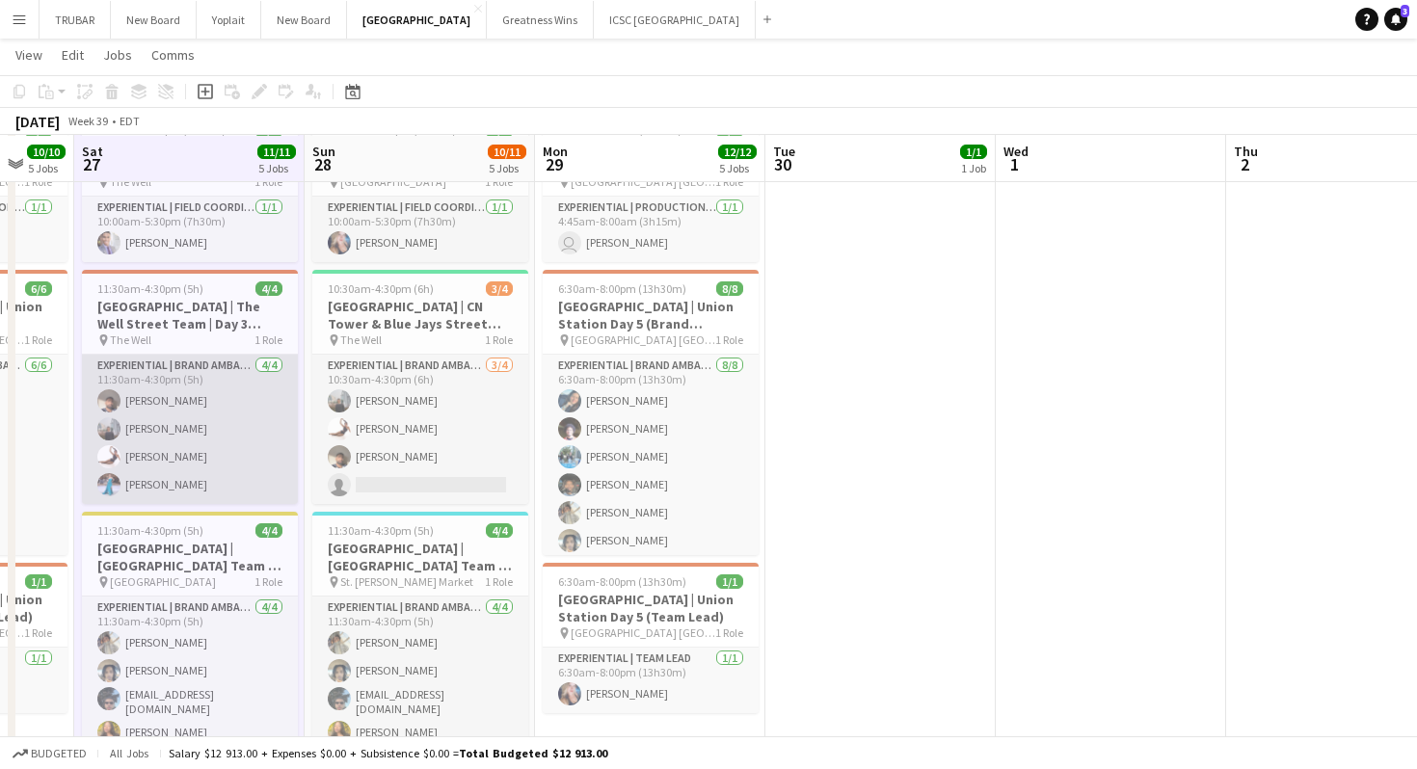
click at [213, 385] on app-card-role "Experiential | Brand Ambassador 4/4 11:30am-4:30pm (5h) Amandeep Singh Bhuvnesh…" at bounding box center [190, 429] width 216 height 149
